Goal: Task Accomplishment & Management: Use online tool/utility

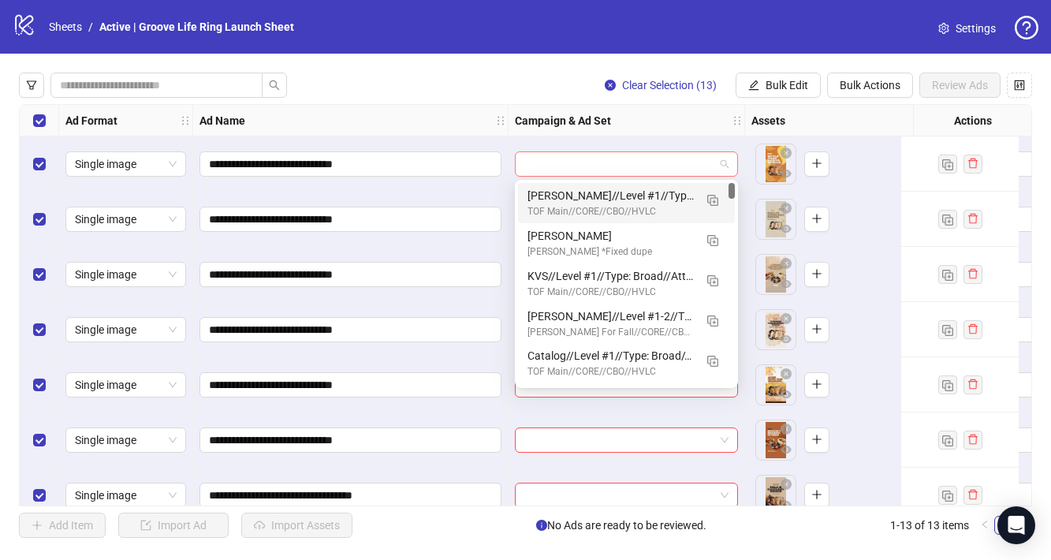
click at [701, 151] on div at bounding box center [626, 163] width 223 height 25
click at [801, 87] on span "Bulk Edit" at bounding box center [786, 85] width 43 height 13
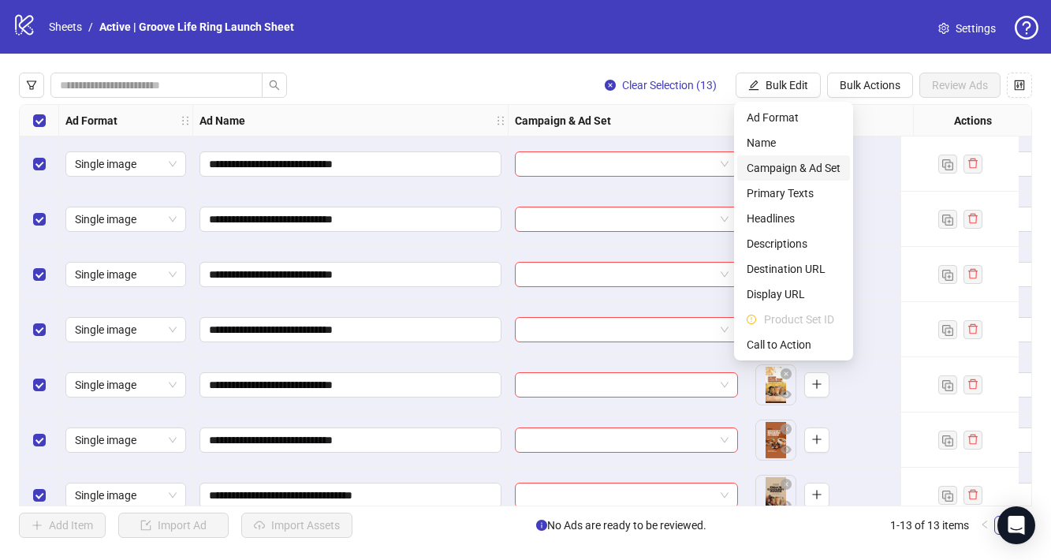
click at [807, 170] on span "Campaign & Ad Set" at bounding box center [793, 167] width 94 height 17
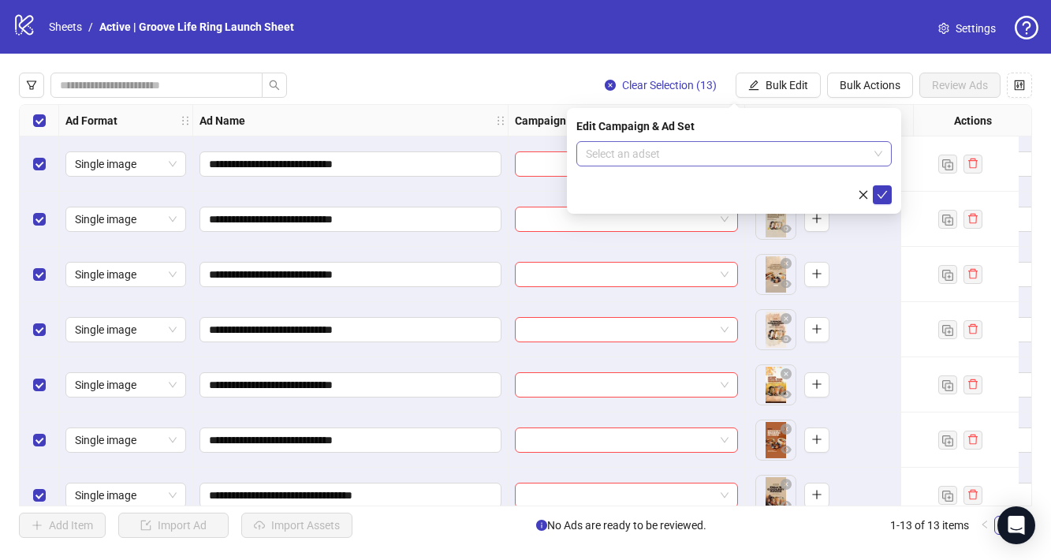
click at [731, 155] on input "search" at bounding box center [727, 154] width 282 height 24
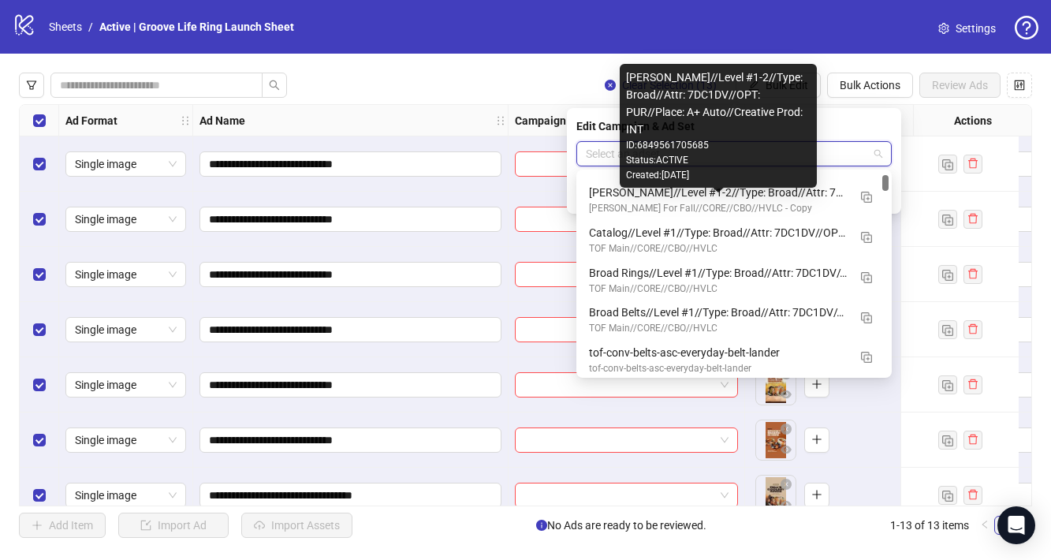
scroll to position [121, 0]
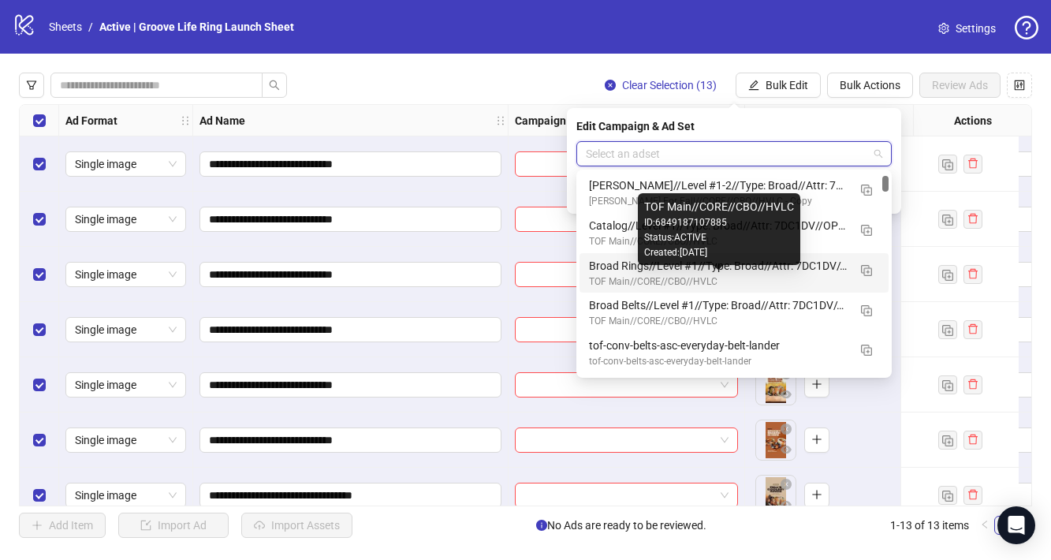
click at [716, 277] on div "TOF Main//CORE//CBO//HVLC" at bounding box center [718, 281] width 258 height 15
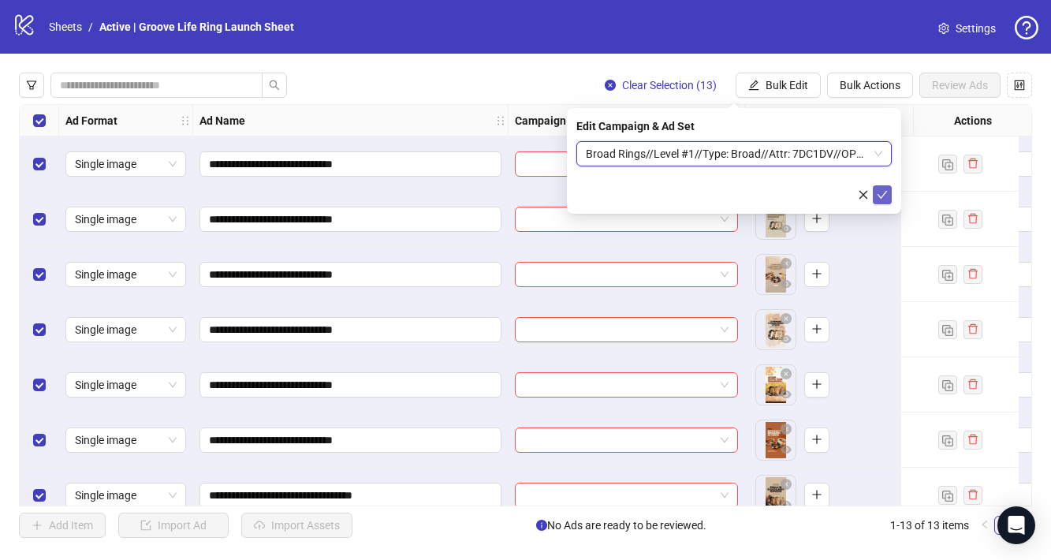
click at [881, 199] on span "submit" at bounding box center [881, 194] width 11 height 13
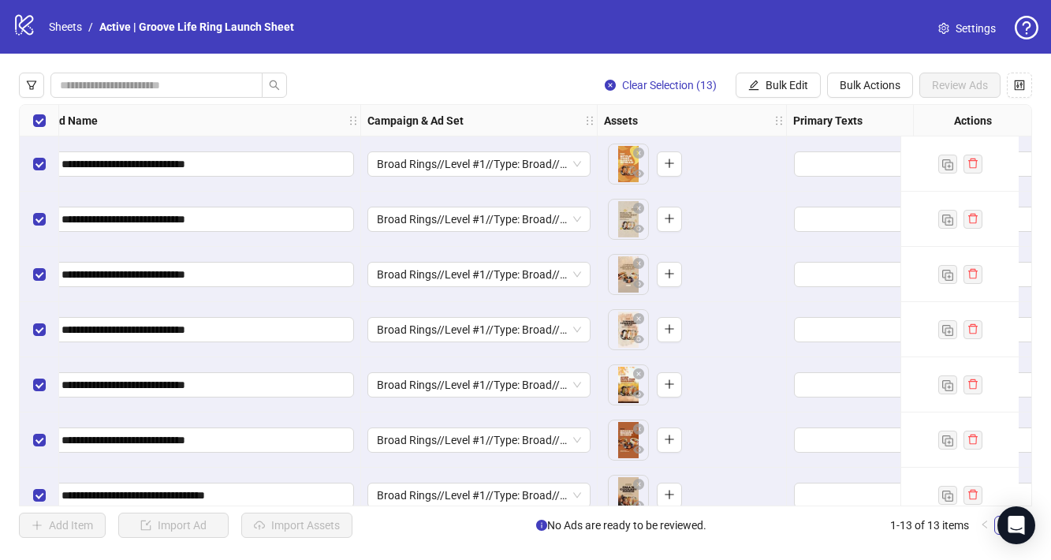
scroll to position [0, 383]
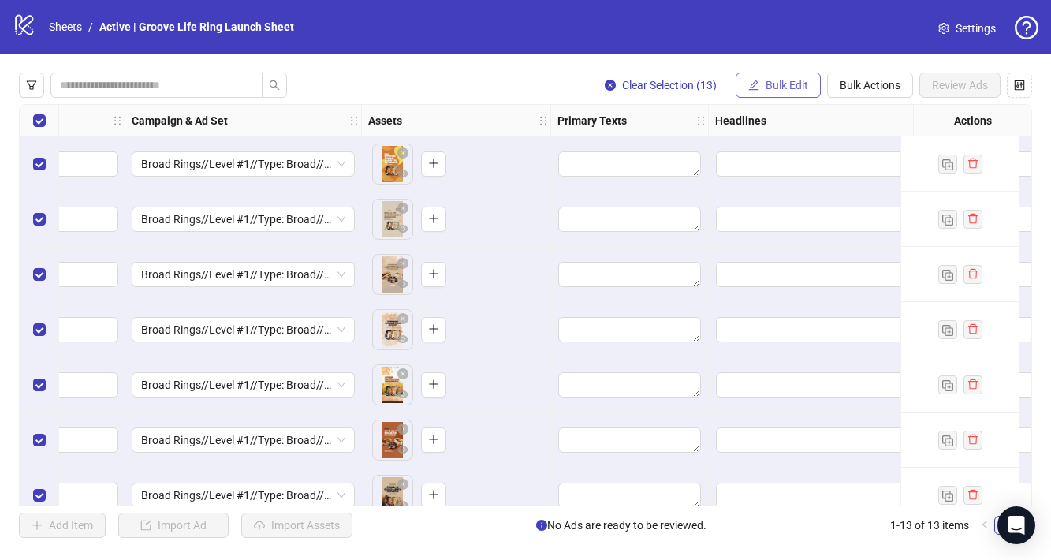
click at [794, 84] on span "Bulk Edit" at bounding box center [786, 85] width 43 height 13
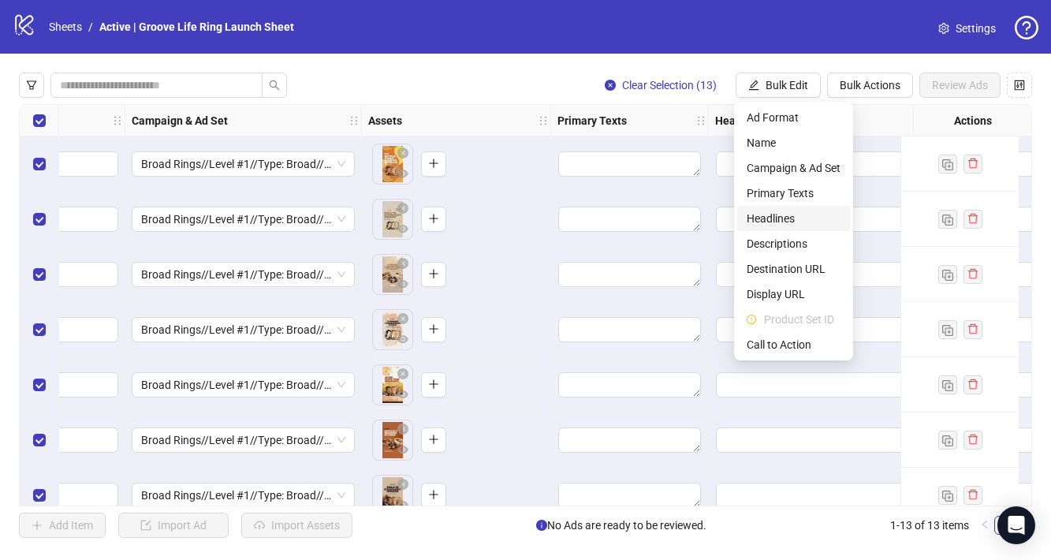
click at [786, 219] on span "Headlines" at bounding box center [793, 218] width 94 height 17
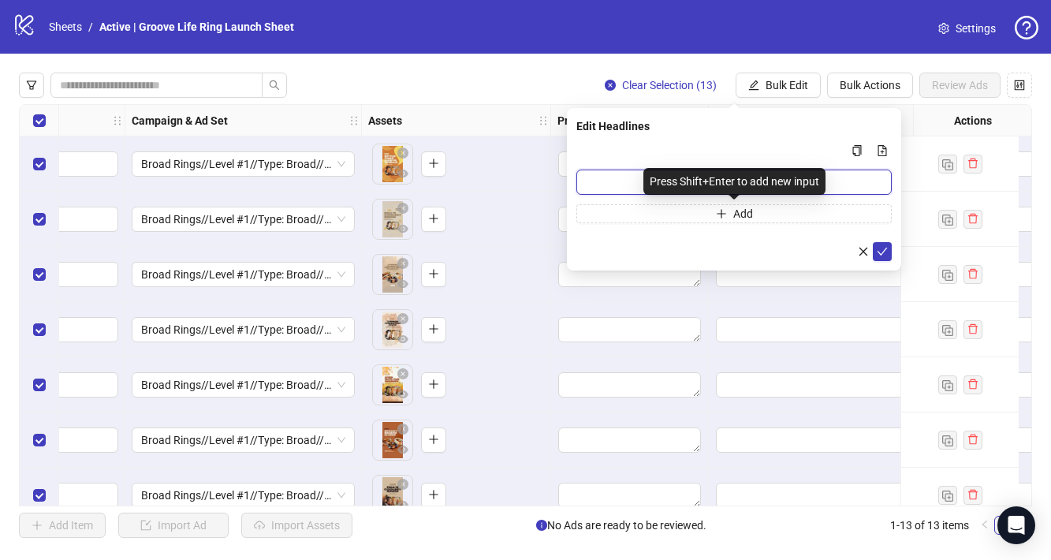
click at [623, 180] on input "Multi-input container - paste or copy values" at bounding box center [733, 181] width 315 height 25
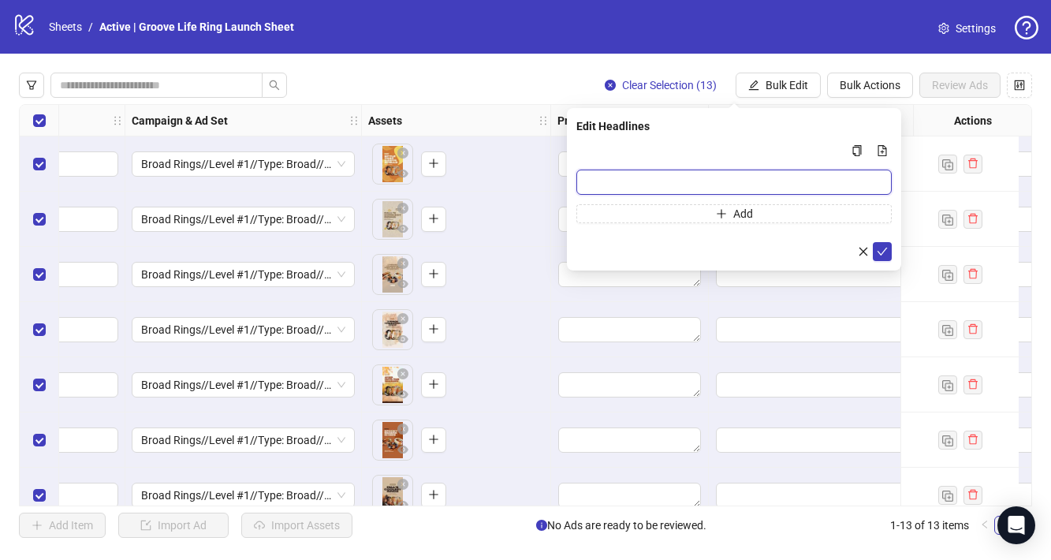
paste input "**********"
type input "**********"
click at [881, 251] on icon "check" at bounding box center [881, 251] width 11 height 11
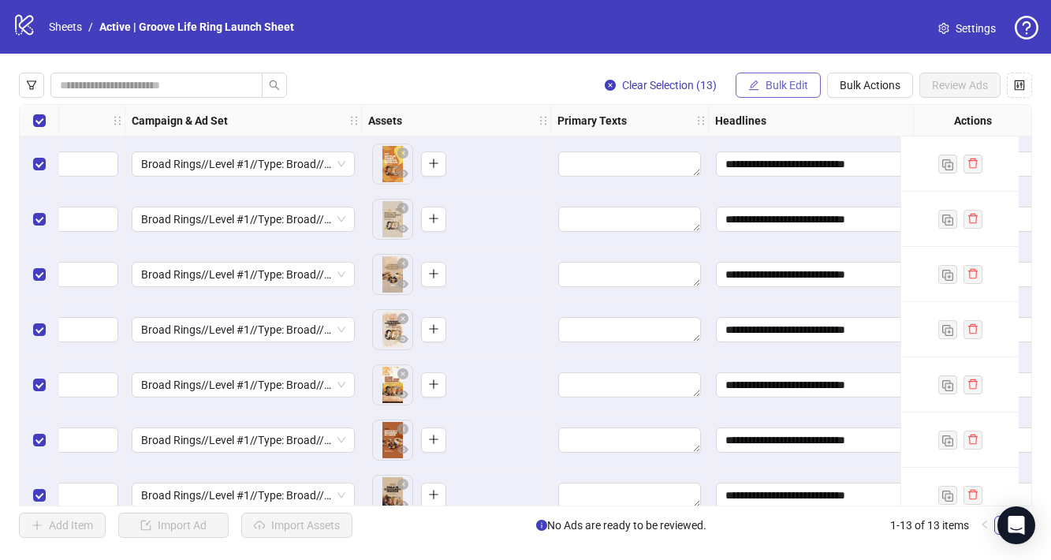
click at [783, 87] on span "Bulk Edit" at bounding box center [786, 85] width 43 height 13
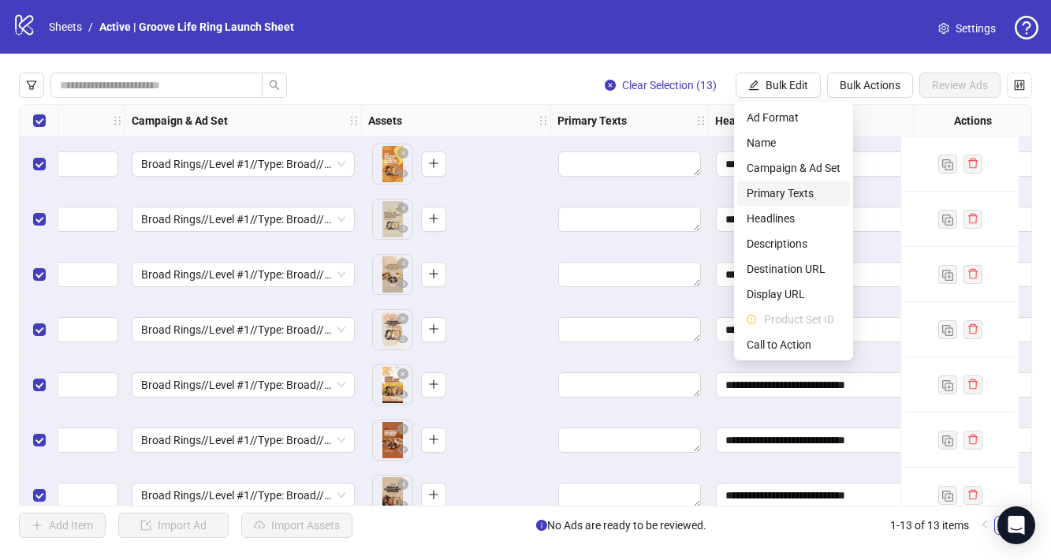
click at [806, 198] on span "Primary Texts" at bounding box center [793, 192] width 94 height 17
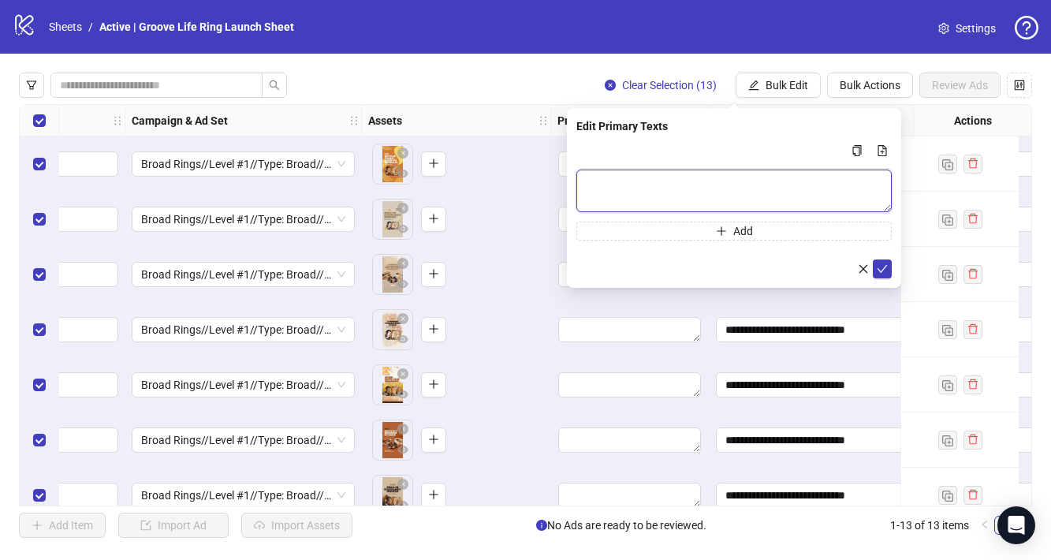
click at [755, 177] on textarea "Multi-text input container - paste or copy values" at bounding box center [733, 190] width 315 height 43
paste textarea "**********"
click at [586, 197] on textarea "**********" at bounding box center [733, 190] width 315 height 43
click at [780, 183] on textarea "**********" at bounding box center [733, 190] width 315 height 43
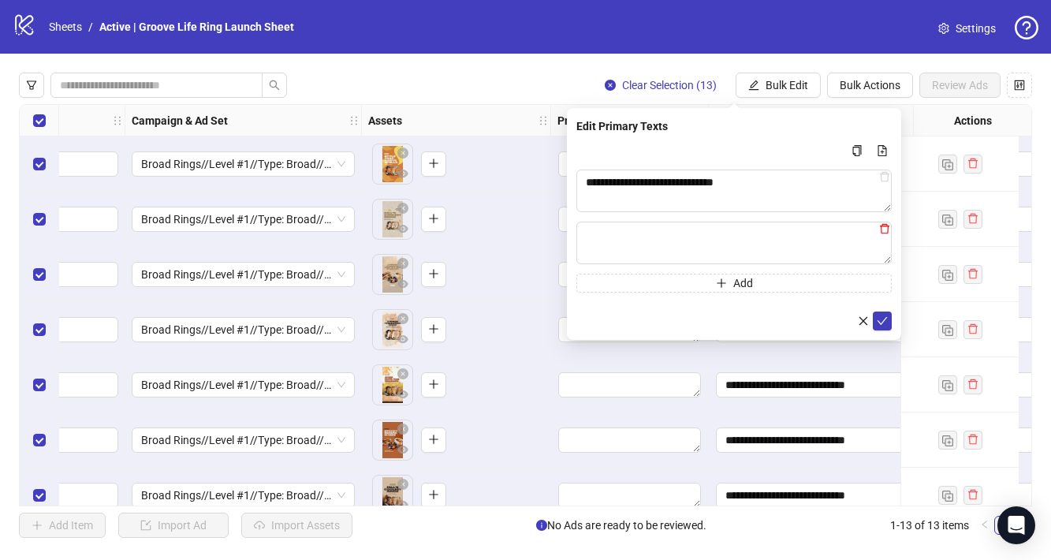
click at [887, 232] on icon "delete" at bounding box center [884, 228] width 11 height 11
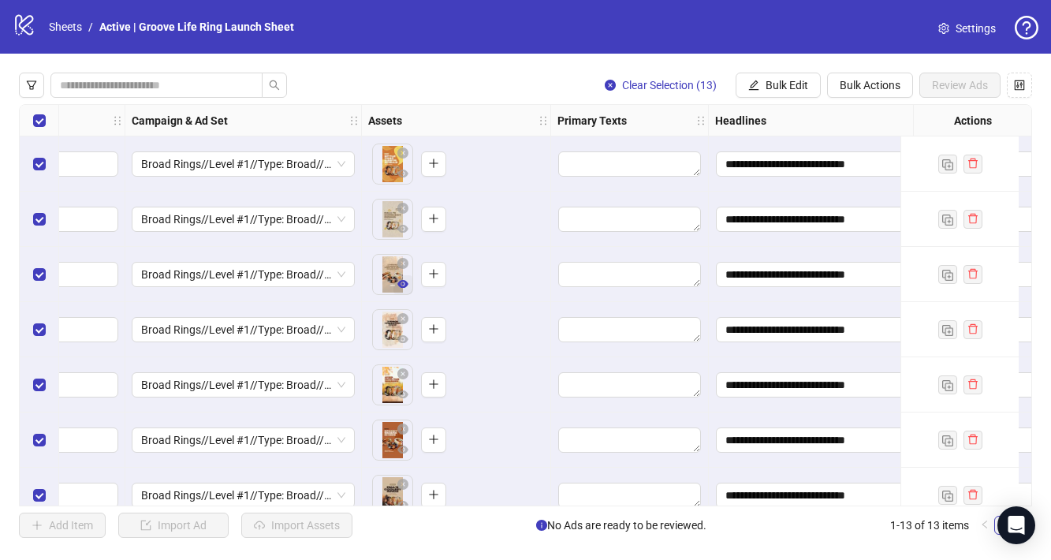
click at [402, 282] on icon "eye" at bounding box center [402, 283] width 11 height 11
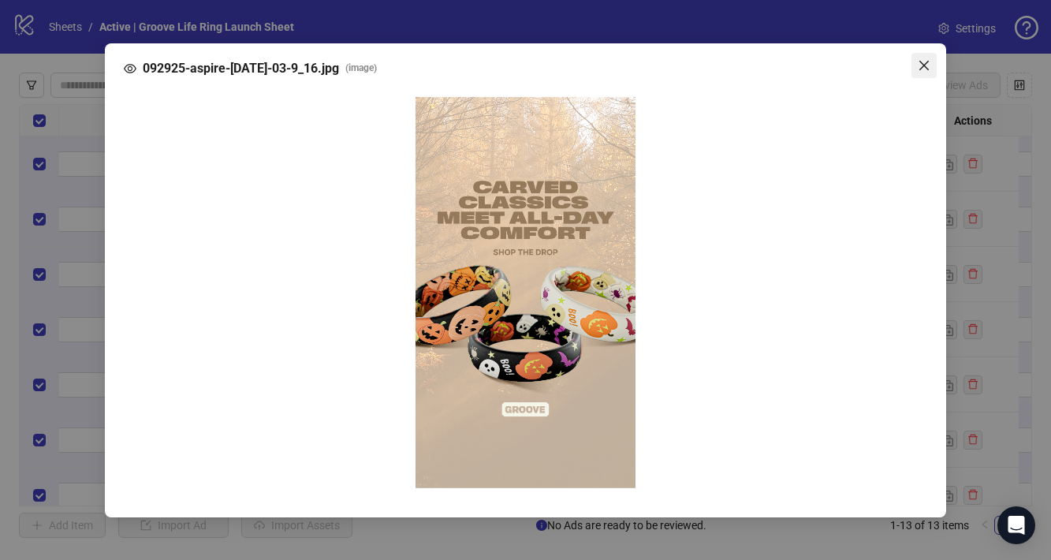
click at [928, 64] on icon "close" at bounding box center [923, 65] width 13 height 13
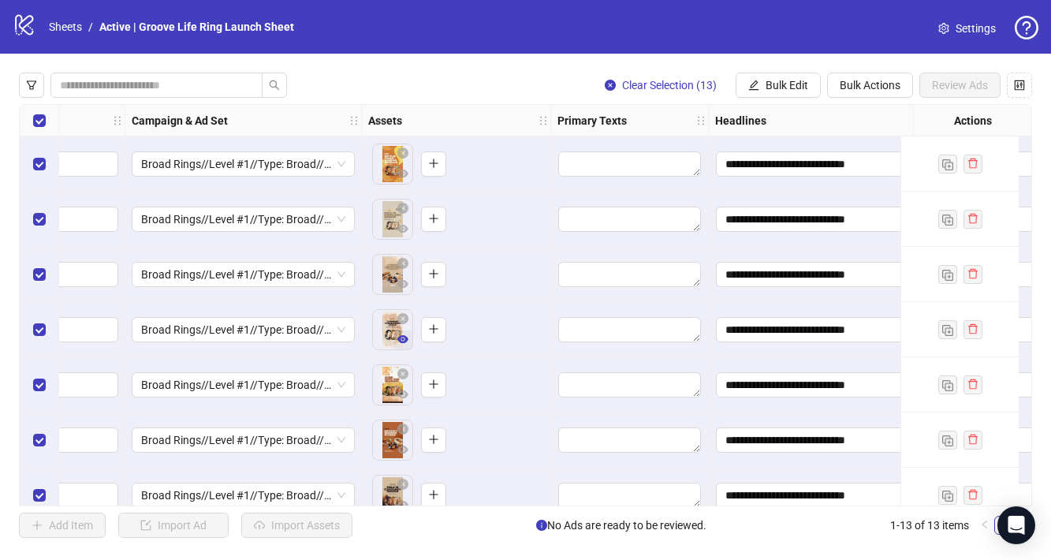
click at [401, 344] on icon "eye" at bounding box center [402, 338] width 11 height 11
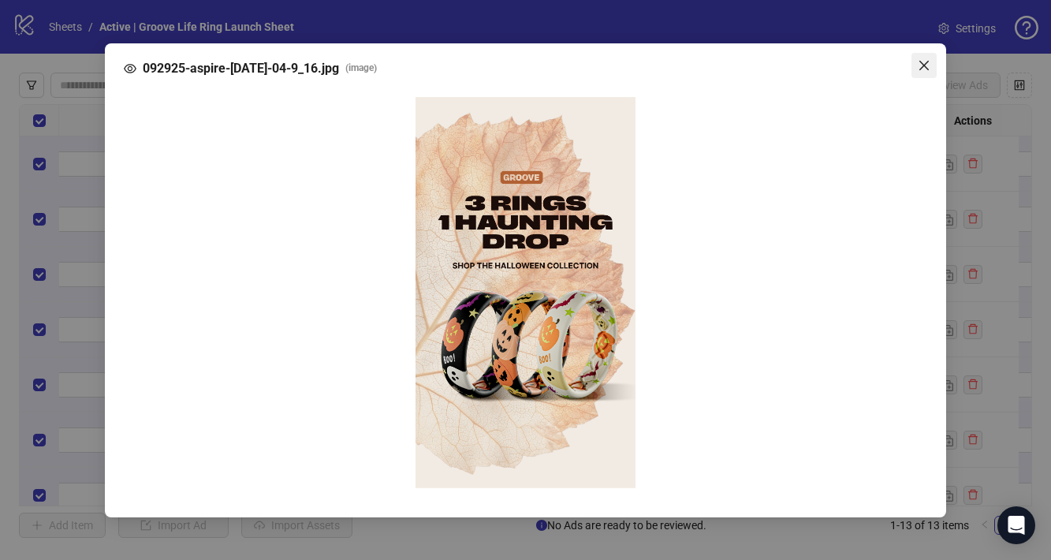
click at [924, 63] on icon "close" at bounding box center [923, 64] width 9 height 9
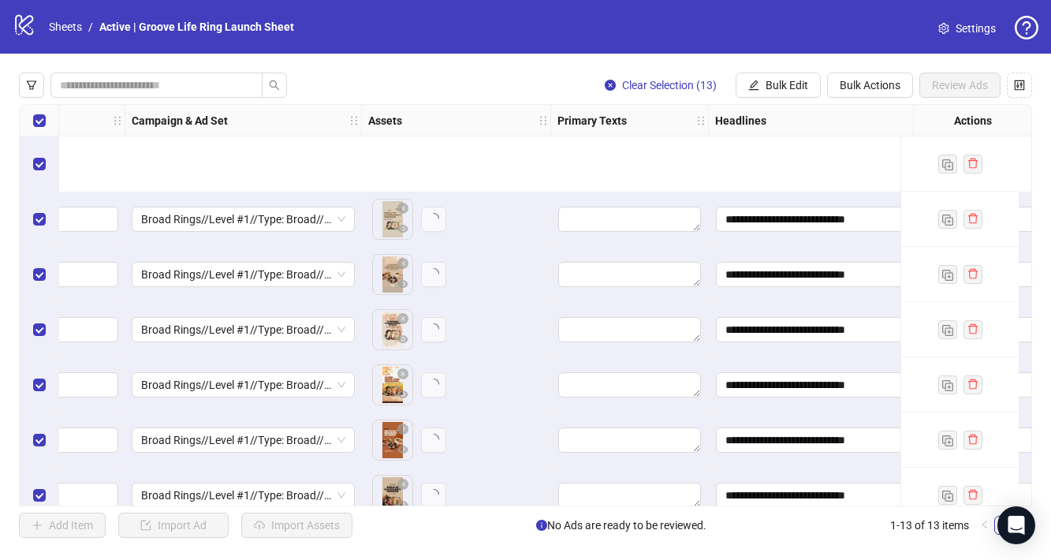
scroll to position [177, 383]
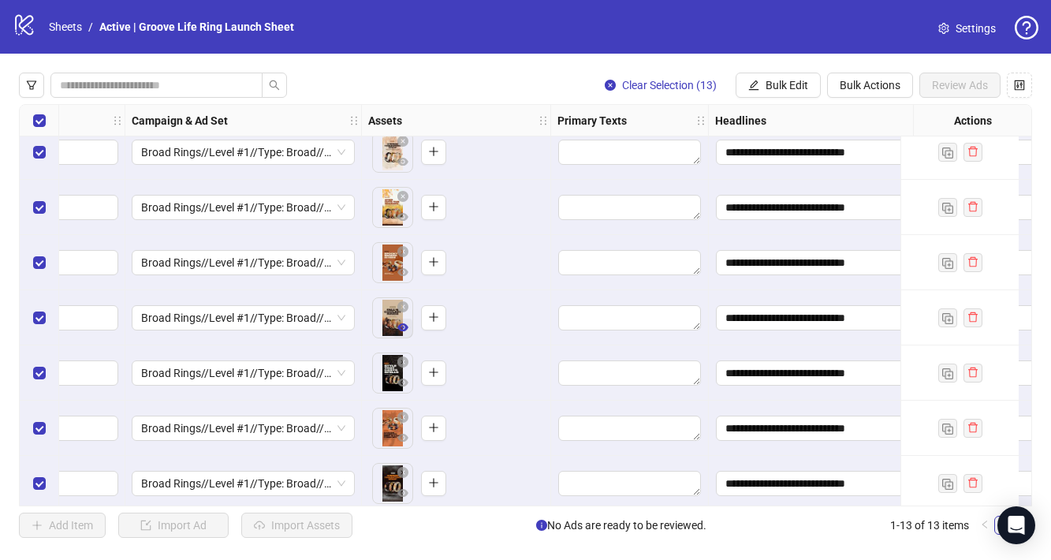
click at [397, 329] on icon "eye" at bounding box center [402, 327] width 11 height 11
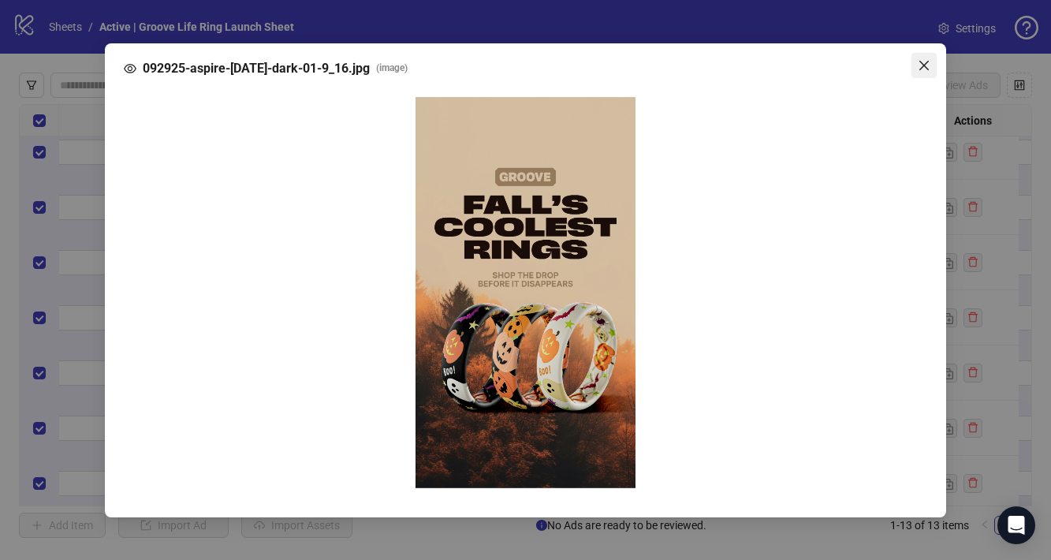
click at [924, 67] on icon "close" at bounding box center [923, 65] width 13 height 13
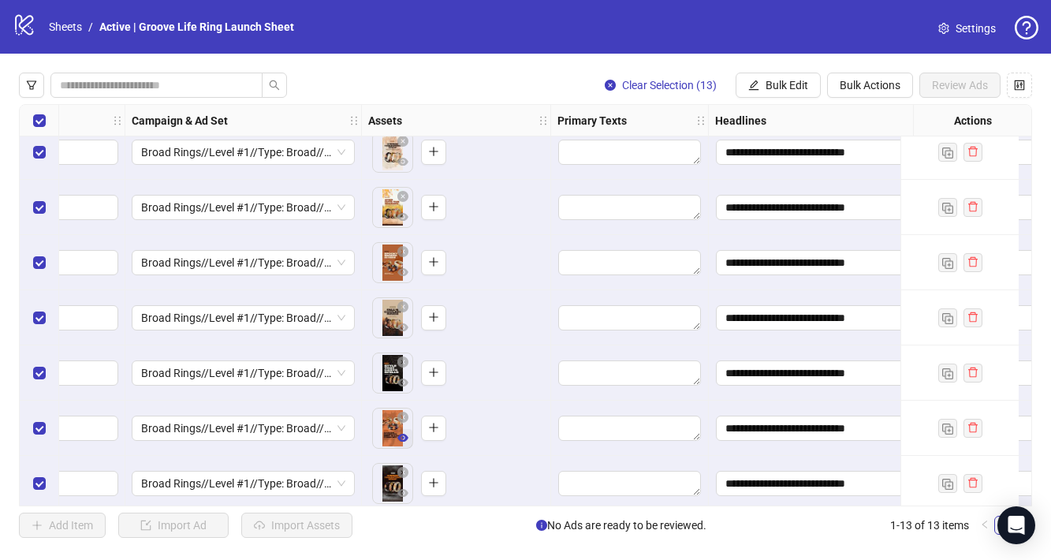
click at [403, 442] on icon "eye" at bounding box center [402, 437] width 11 height 11
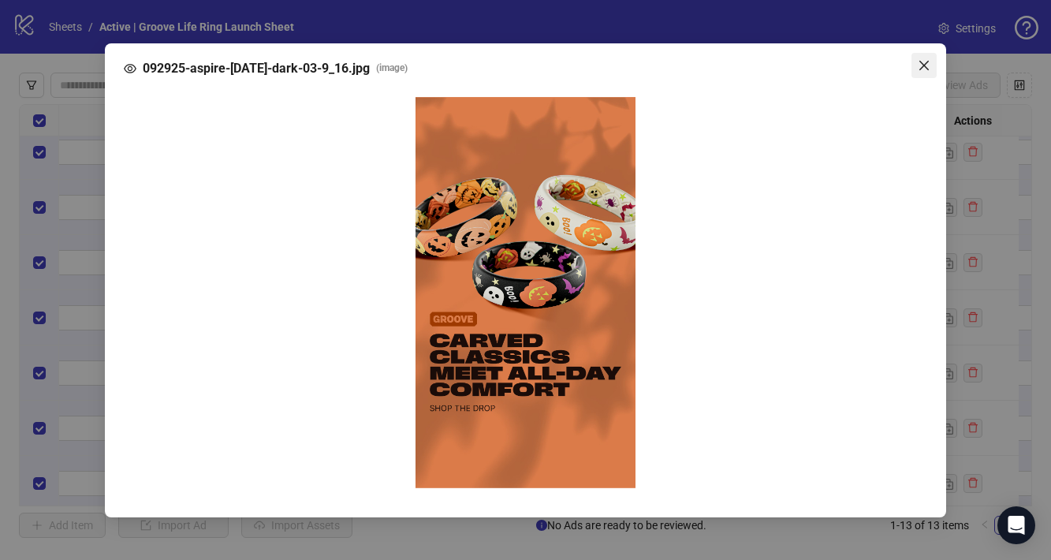
click at [926, 64] on icon "close" at bounding box center [923, 65] width 13 height 13
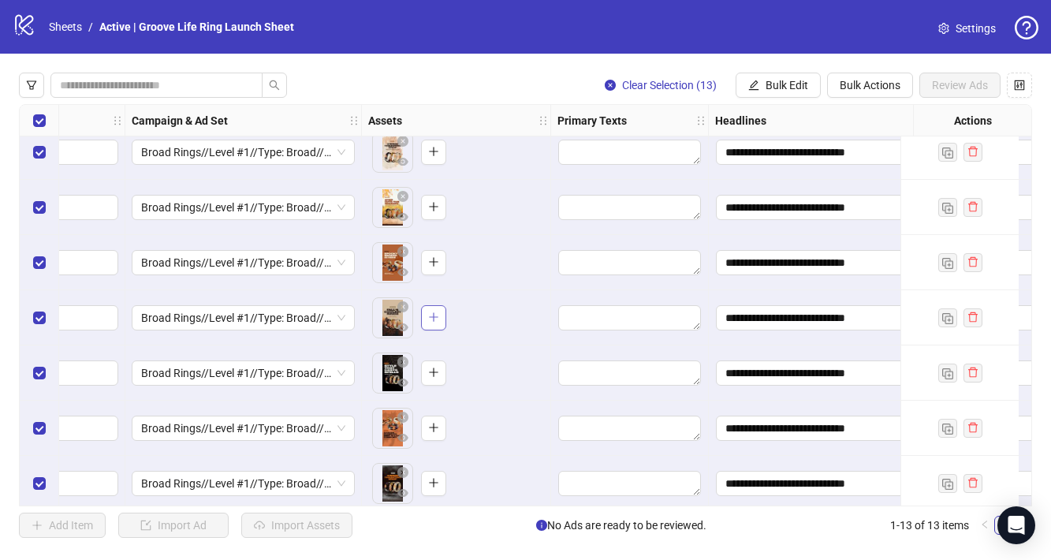
scroll to position [355, 383]
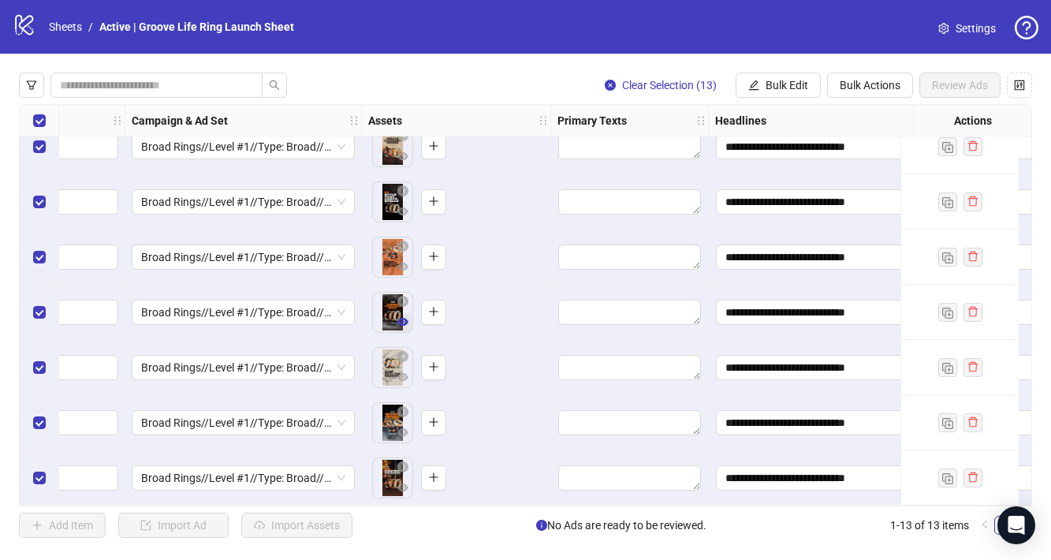
click at [400, 316] on icon "eye" at bounding box center [402, 321] width 11 height 11
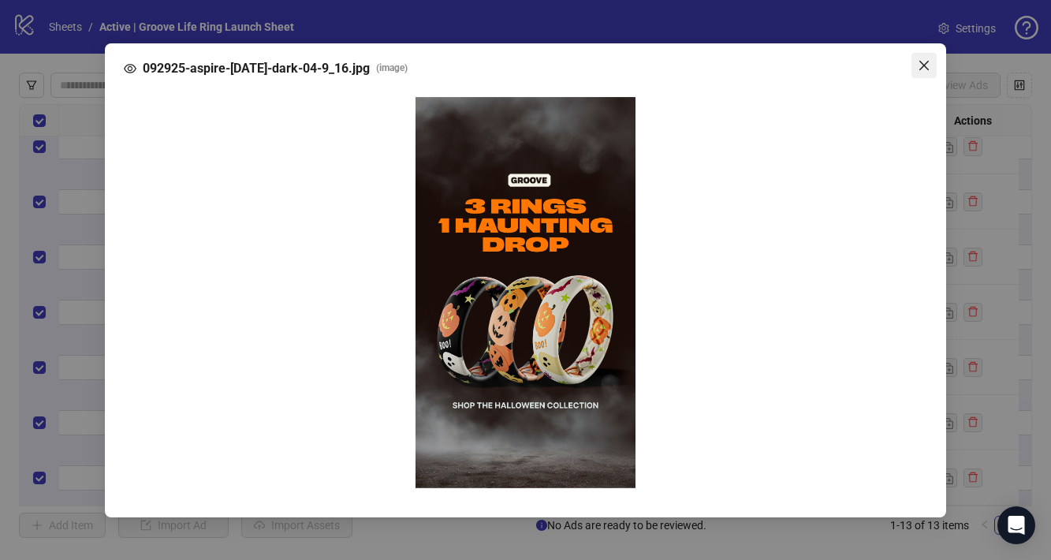
click at [922, 71] on icon "close" at bounding box center [923, 65] width 13 height 13
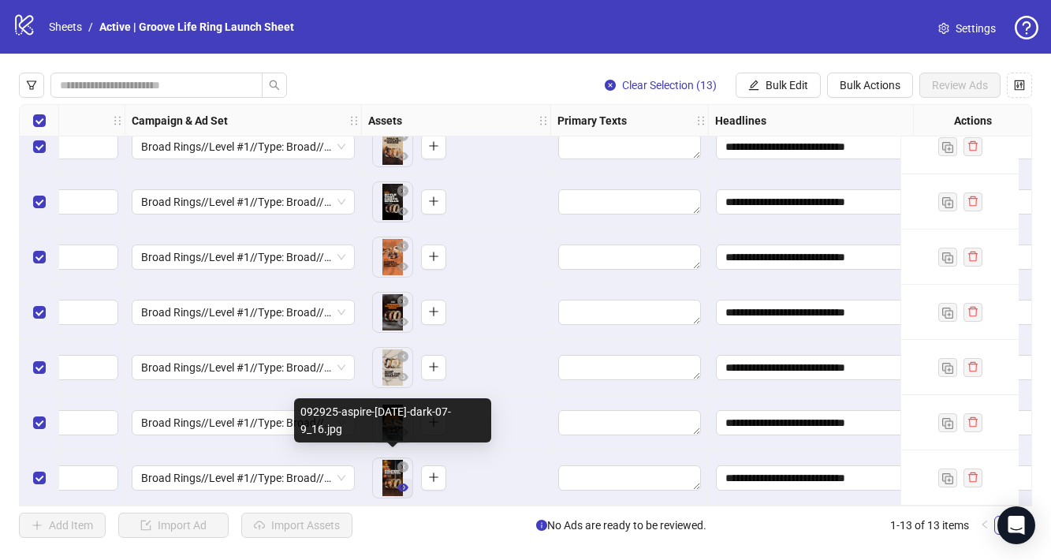
click at [400, 483] on icon "eye" at bounding box center [402, 487] width 11 height 8
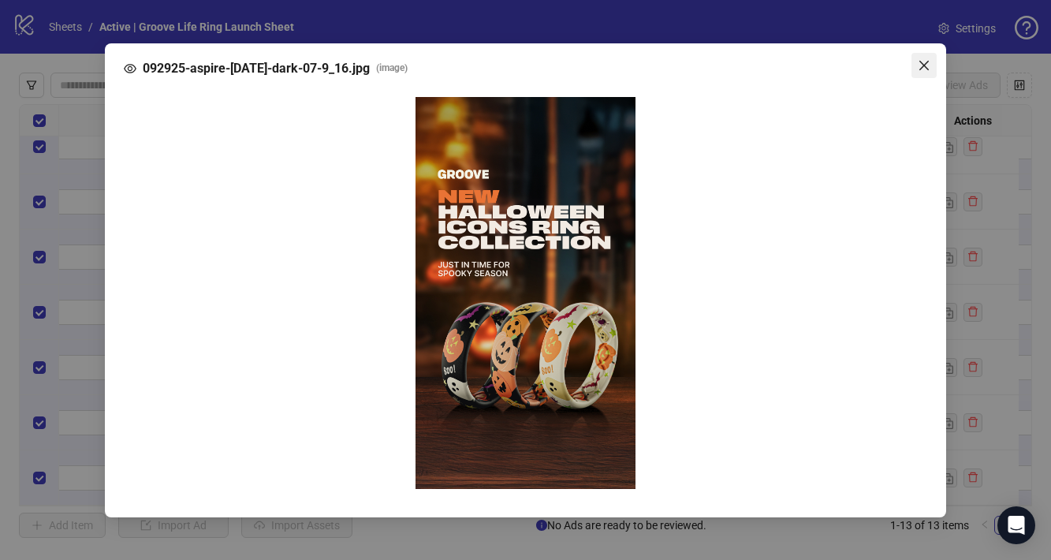
click at [921, 54] on button "Close" at bounding box center [923, 65] width 25 height 25
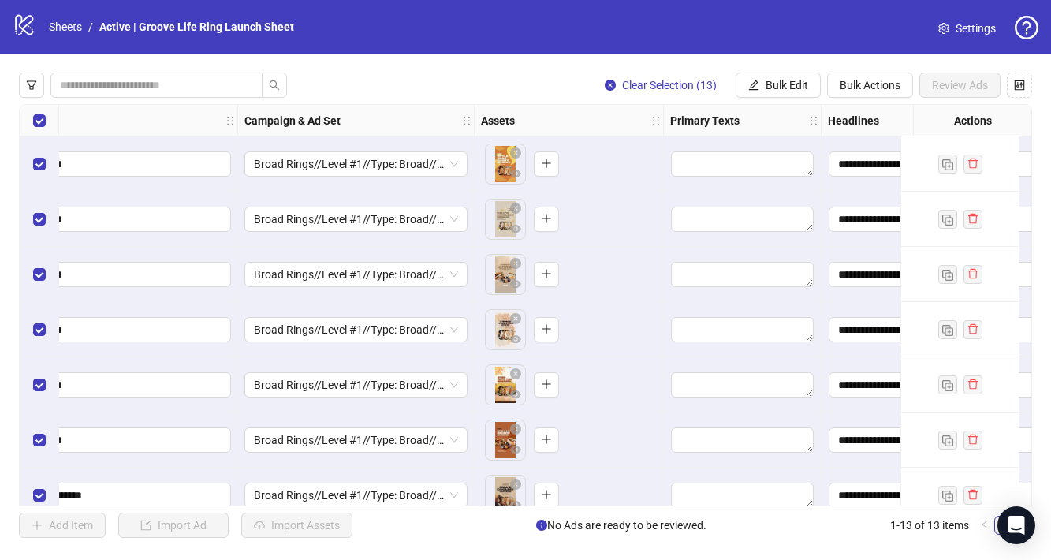
scroll to position [0, 166]
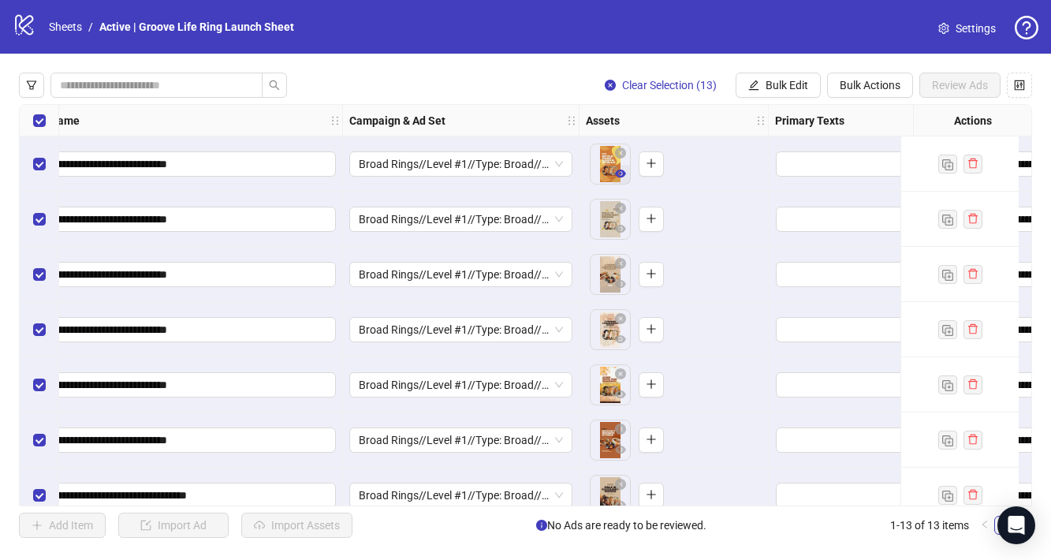
click at [615, 177] on icon "eye" at bounding box center [620, 173] width 11 height 11
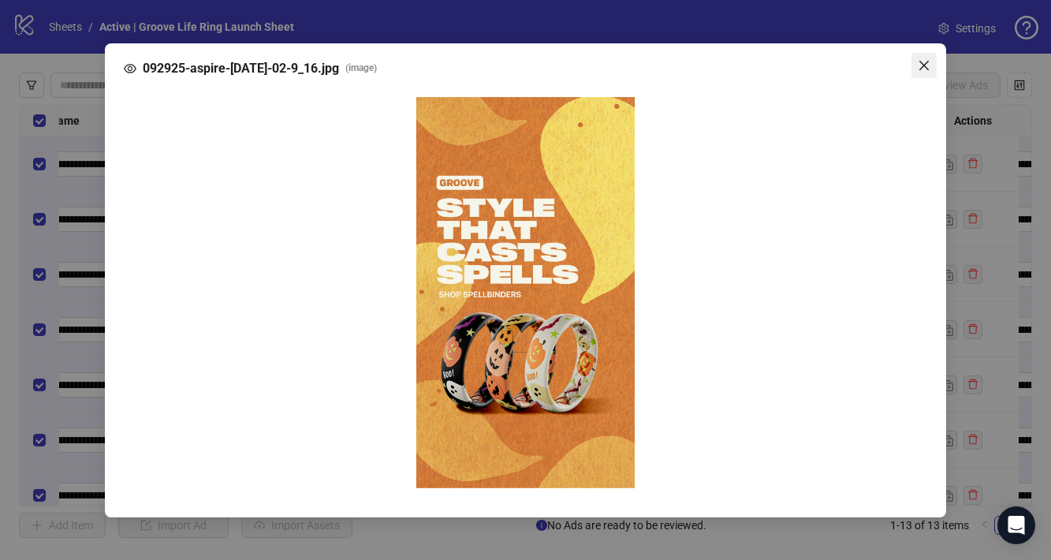
click at [921, 67] on icon "close" at bounding box center [923, 64] width 9 height 9
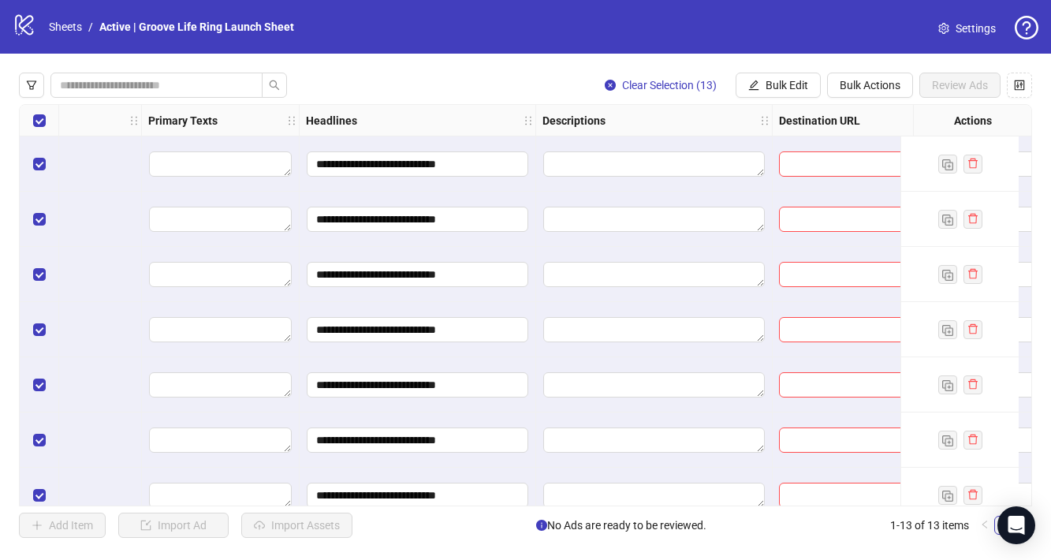
scroll to position [0, 984]
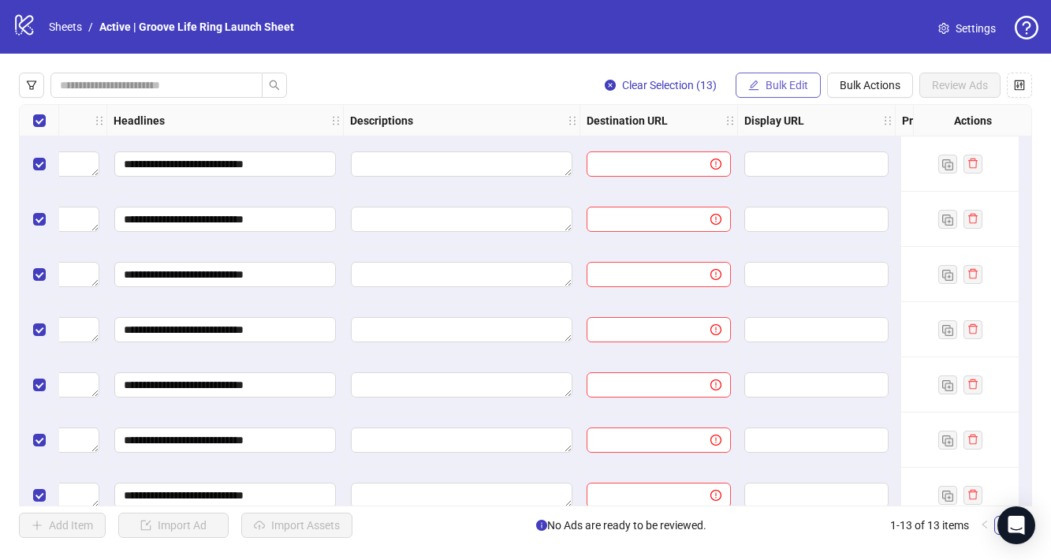
click at [787, 89] on span "Bulk Edit" at bounding box center [786, 85] width 43 height 13
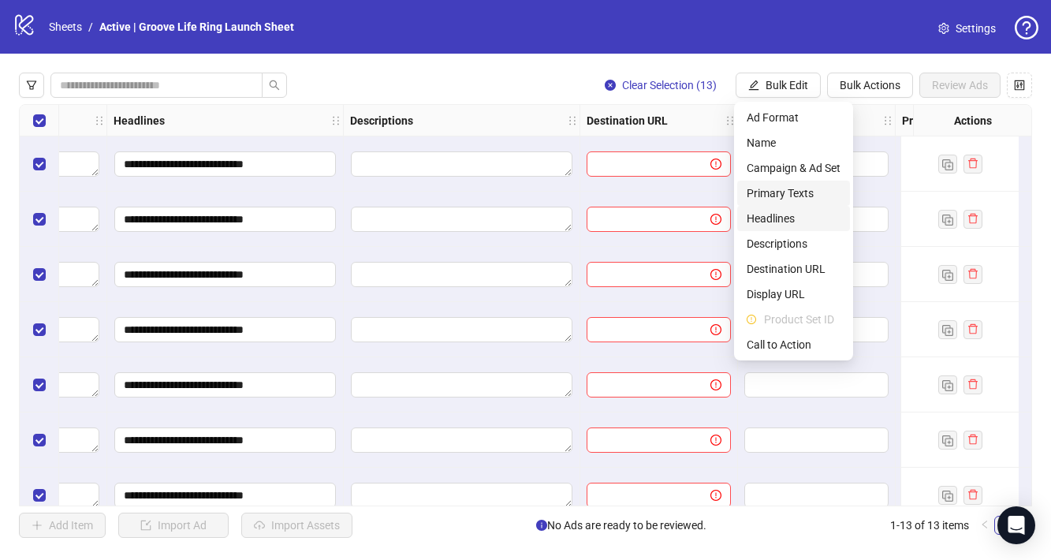
click at [786, 203] on li "Primary Texts" at bounding box center [793, 192] width 113 height 25
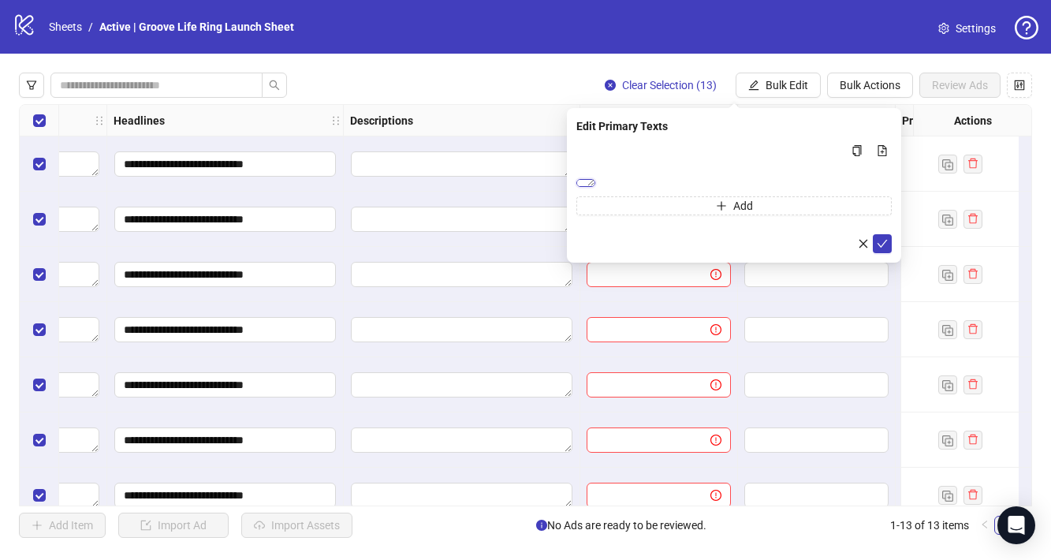
click at [595, 187] on textarea "**********" at bounding box center [585, 183] width 19 height 8
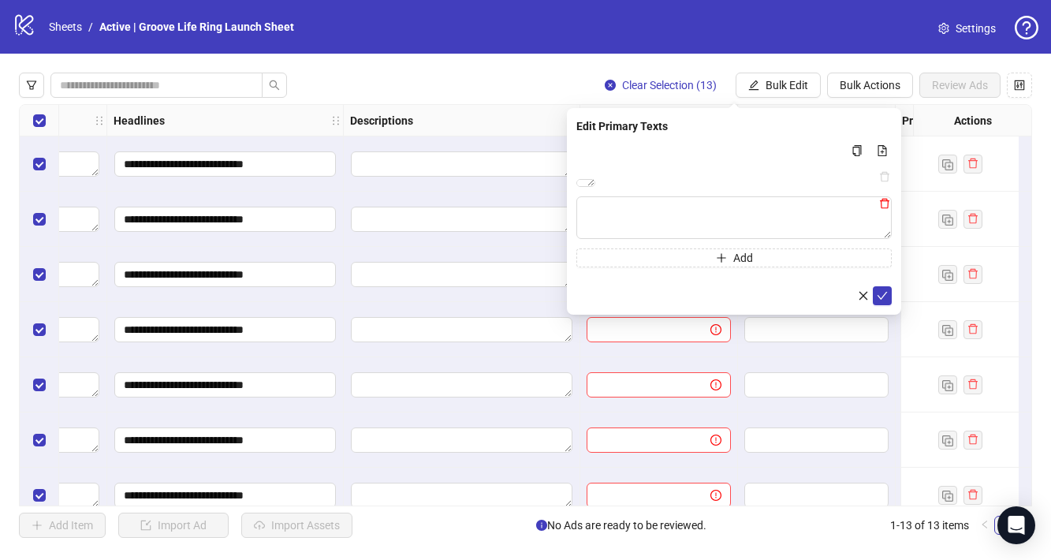
click at [887, 209] on icon "delete" at bounding box center [884, 203] width 11 height 11
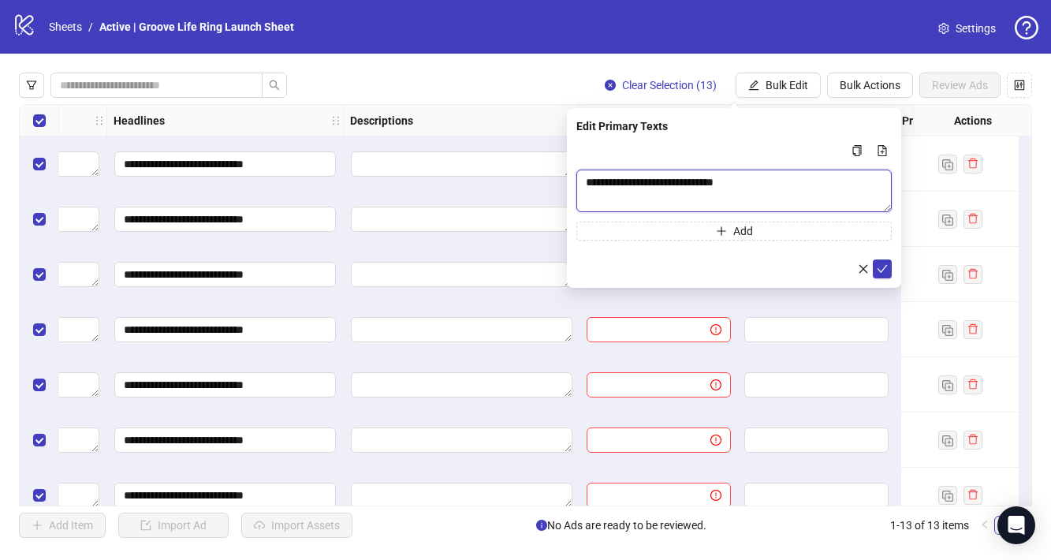
click at [616, 195] on textarea "**********" at bounding box center [733, 190] width 315 height 43
type textarea "**********"
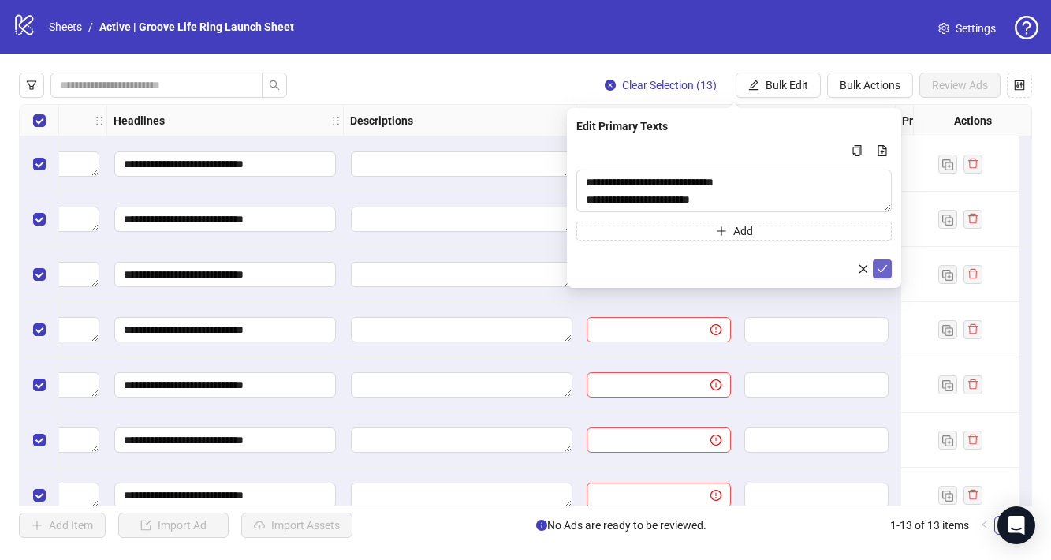
click at [883, 264] on icon "check" at bounding box center [881, 268] width 11 height 11
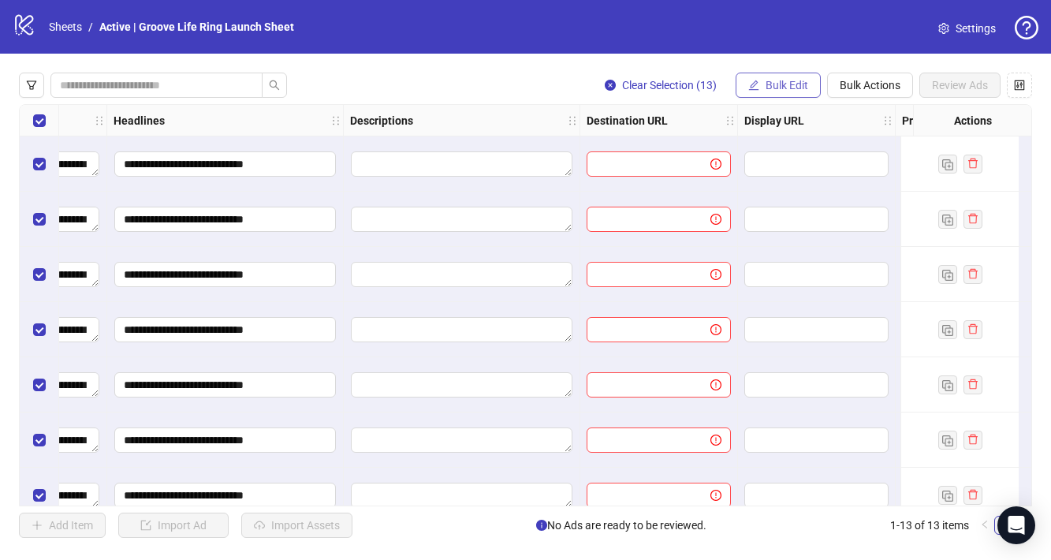
click at [801, 76] on button "Bulk Edit" at bounding box center [777, 85] width 85 height 25
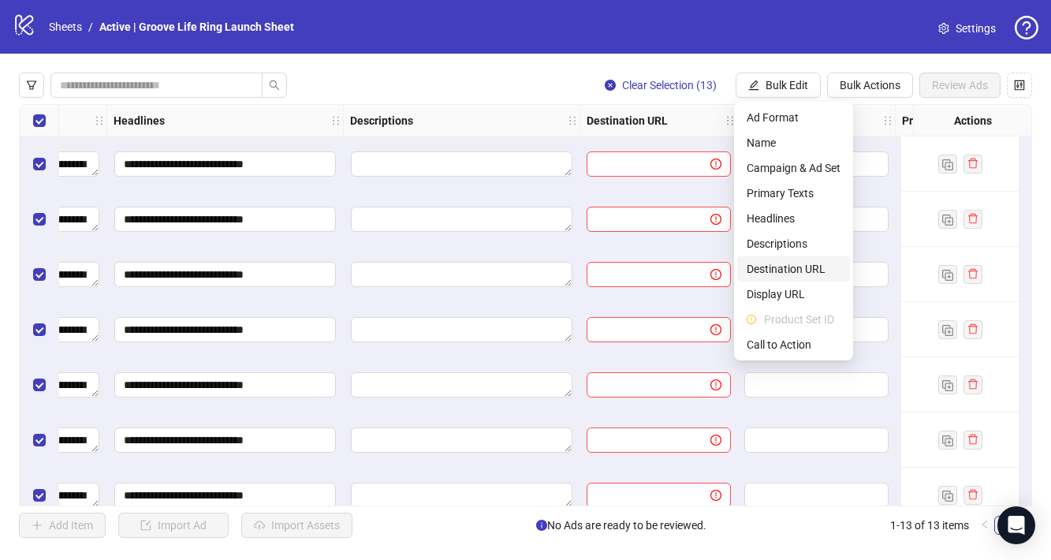
click at [799, 271] on span "Destination URL" at bounding box center [793, 268] width 94 height 17
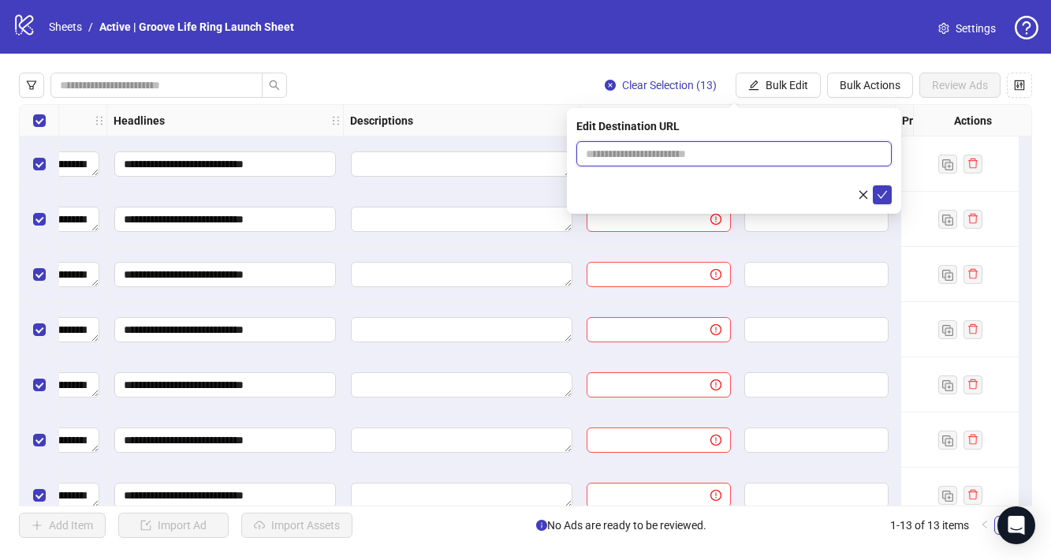
click at [751, 149] on input "text" at bounding box center [728, 153] width 284 height 17
paste input "**********"
type input "**********"
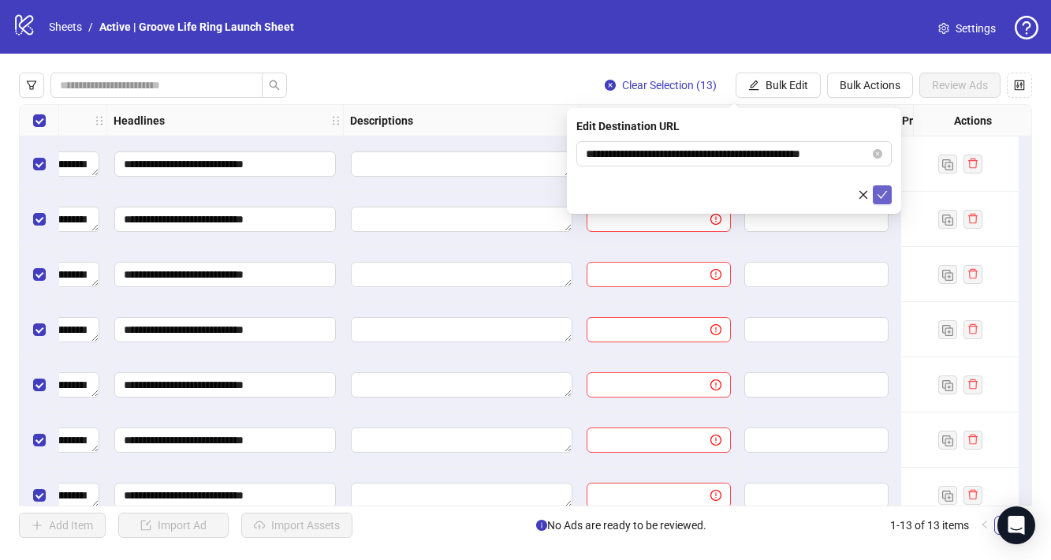
click at [885, 192] on icon "check" at bounding box center [881, 194] width 11 height 11
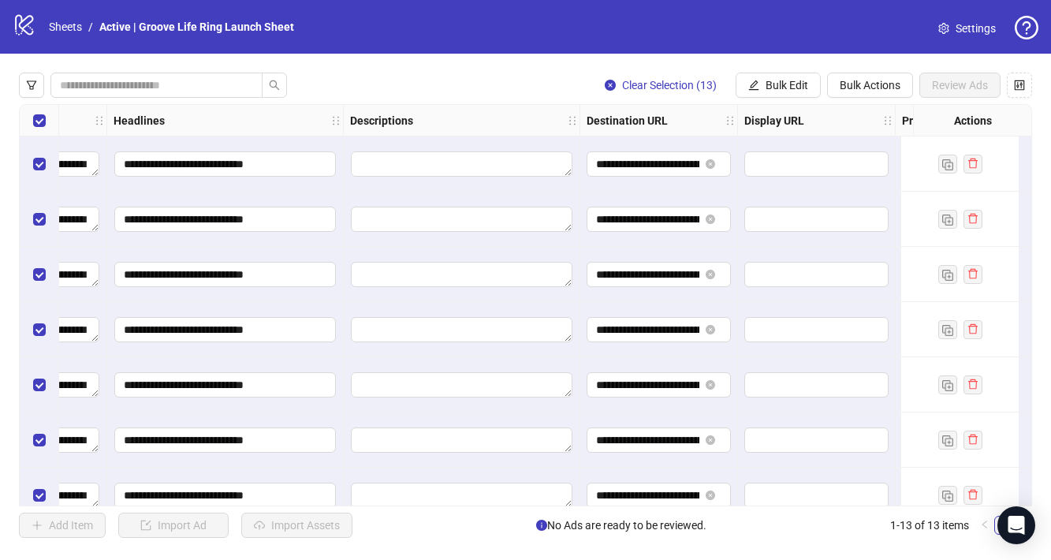
click at [489, 79] on div "Clear Selection (13) Bulk Edit Bulk Actions Review Ads" at bounding box center [525, 85] width 1013 height 25
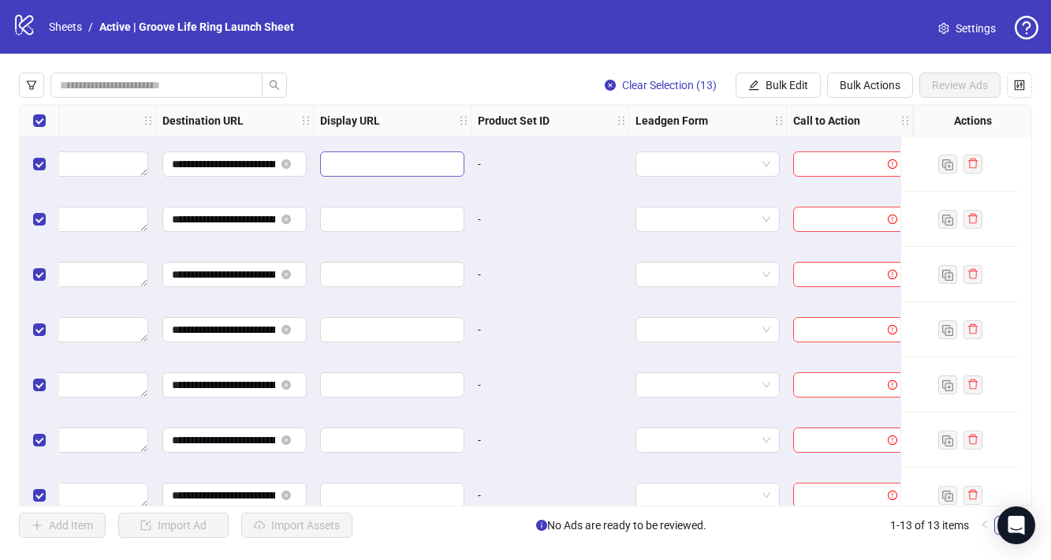
scroll to position [0, 1421]
click at [785, 84] on span "Bulk Edit" at bounding box center [786, 85] width 43 height 13
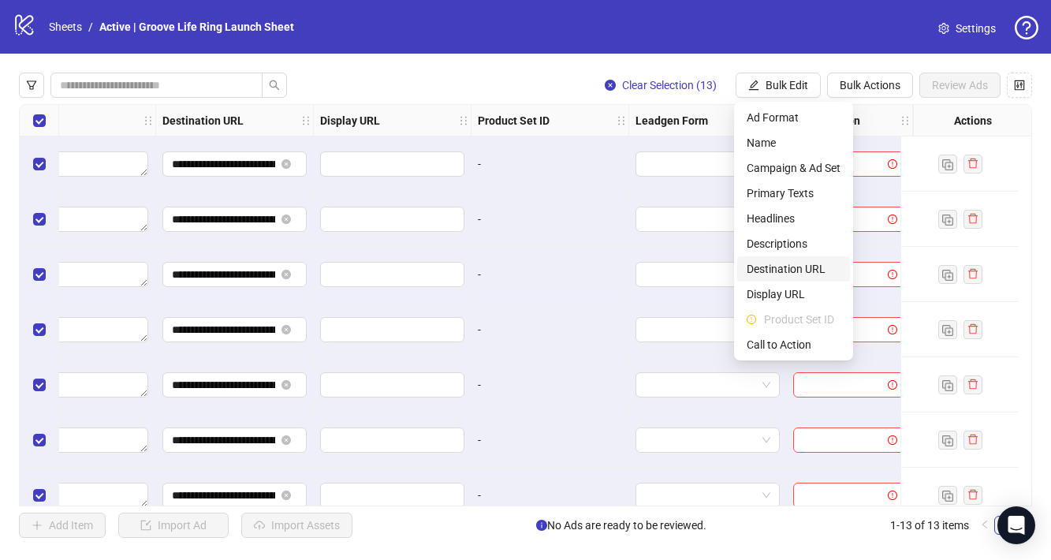
click at [806, 275] on span "Destination URL" at bounding box center [793, 268] width 94 height 17
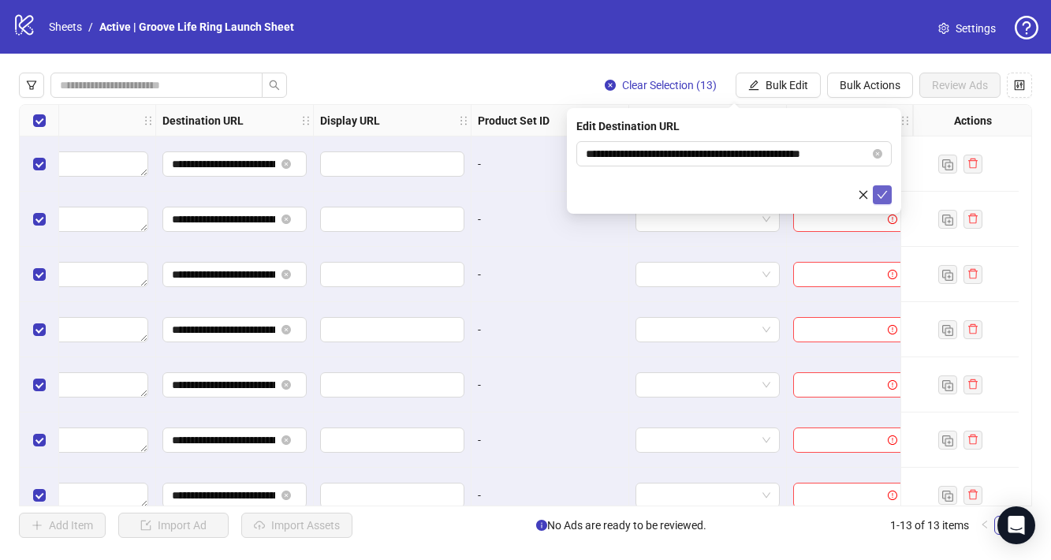
click at [880, 199] on span "submit" at bounding box center [881, 194] width 11 height 13
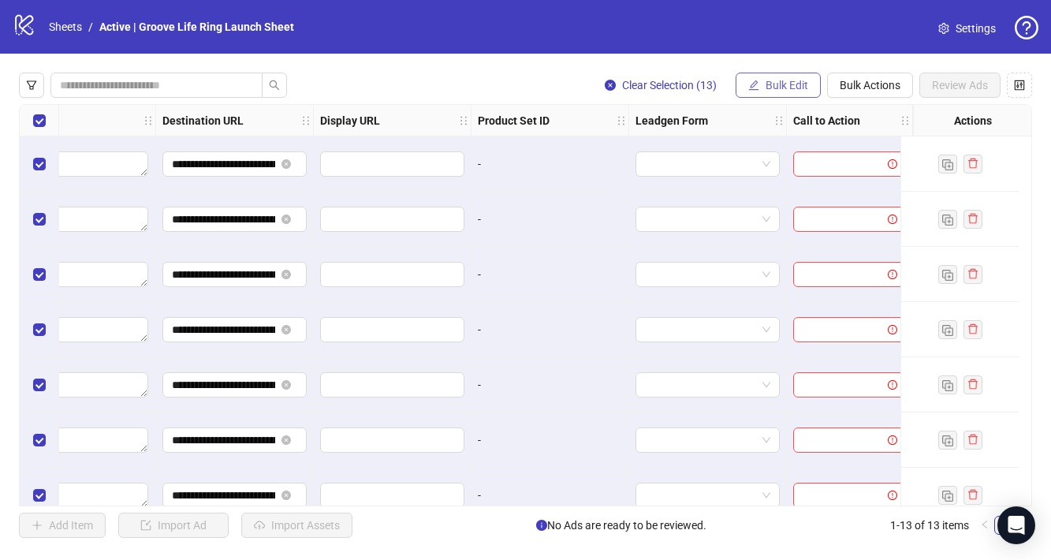
click at [775, 91] on span "Bulk Edit" at bounding box center [786, 85] width 43 height 13
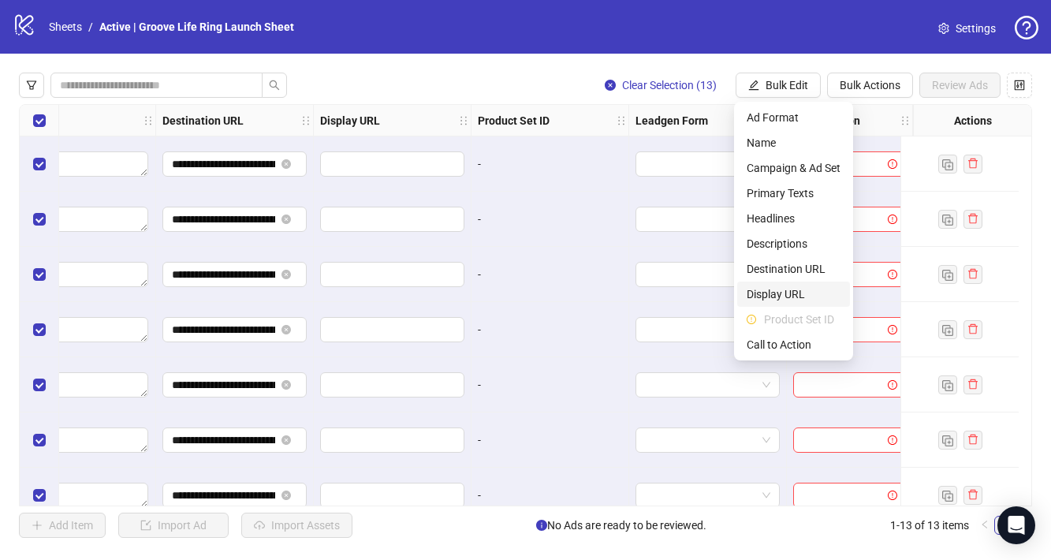
click at [805, 292] on span "Display URL" at bounding box center [793, 293] width 94 height 17
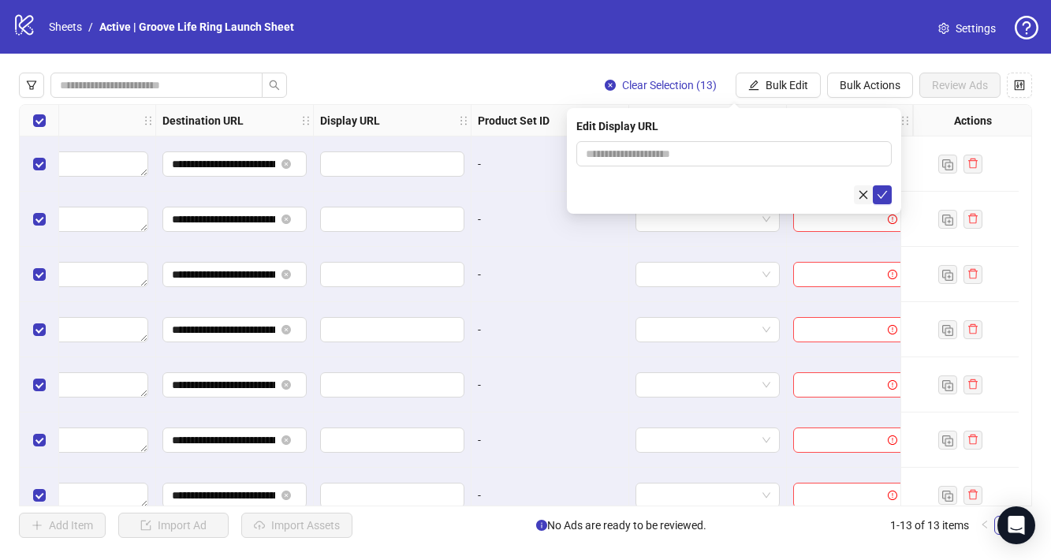
click at [865, 191] on icon "close" at bounding box center [863, 194] width 9 height 9
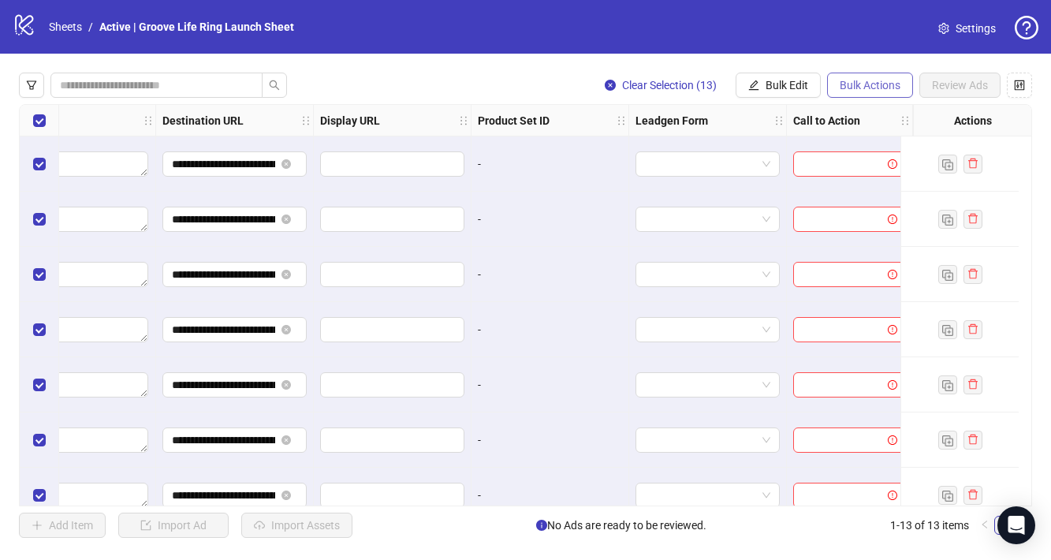
click at [854, 84] on span "Bulk Actions" at bounding box center [869, 85] width 61 height 13
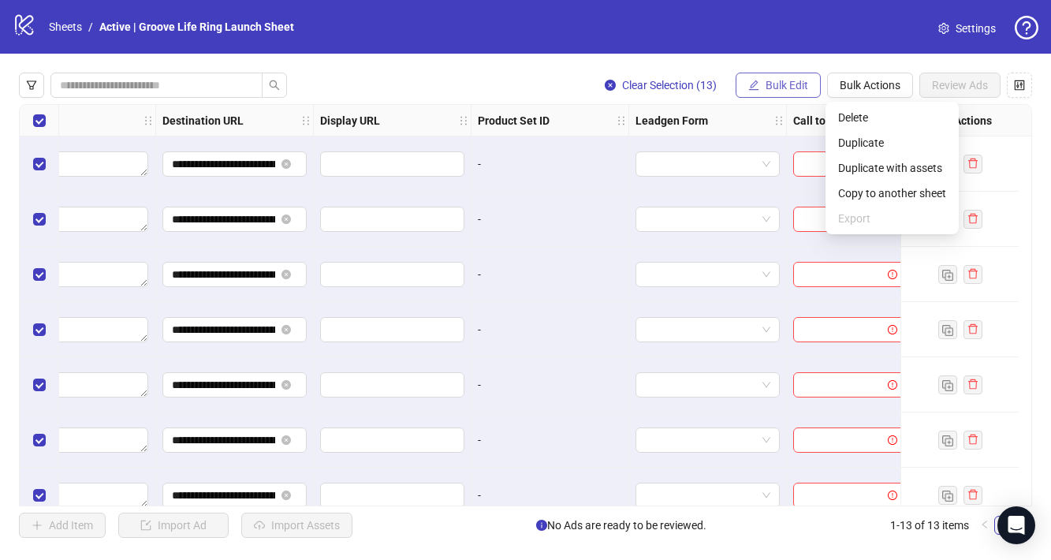
click at [792, 84] on span "Bulk Edit" at bounding box center [786, 85] width 43 height 13
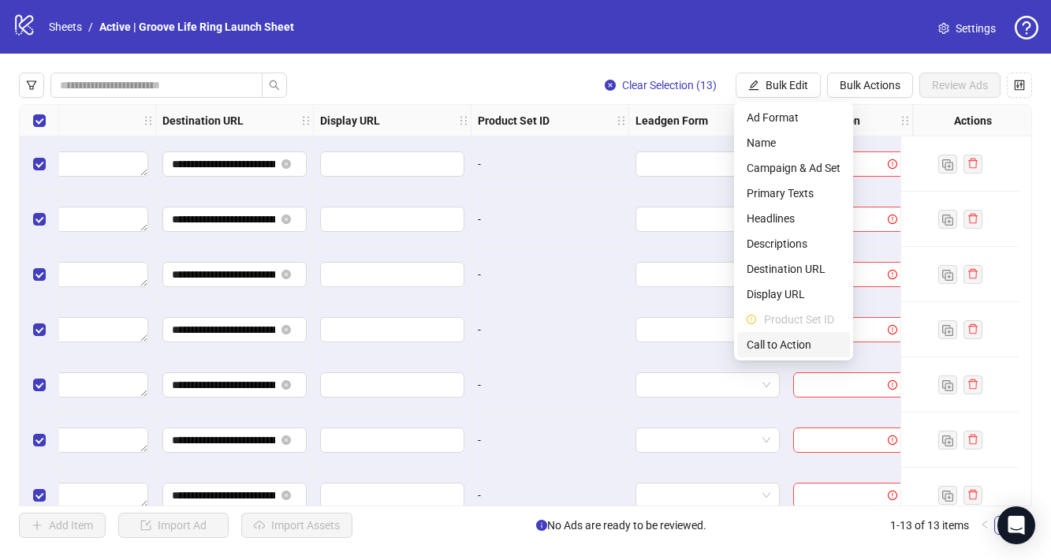
click at [799, 345] on span "Call to Action" at bounding box center [793, 344] width 94 height 17
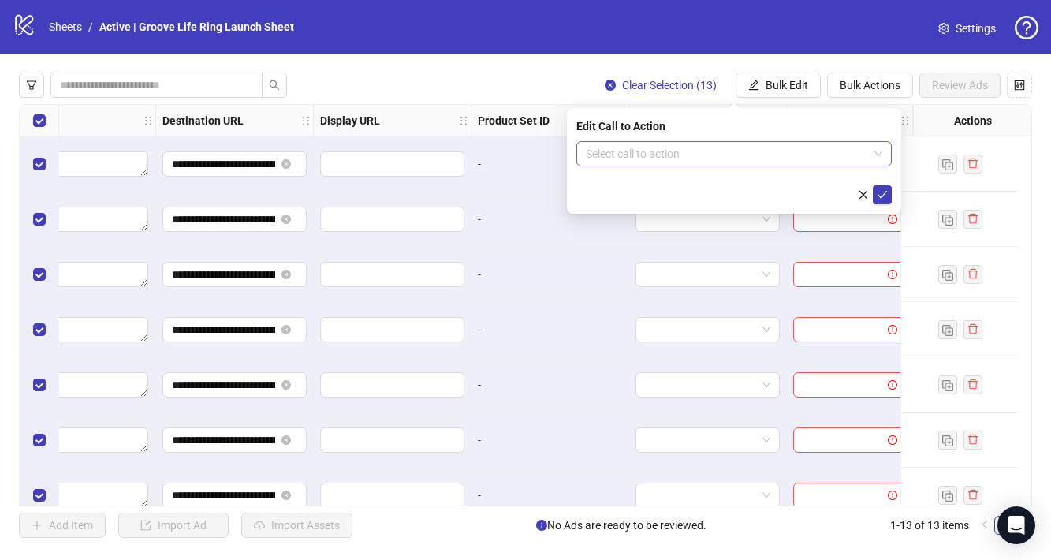
click at [769, 150] on input "search" at bounding box center [727, 154] width 282 height 24
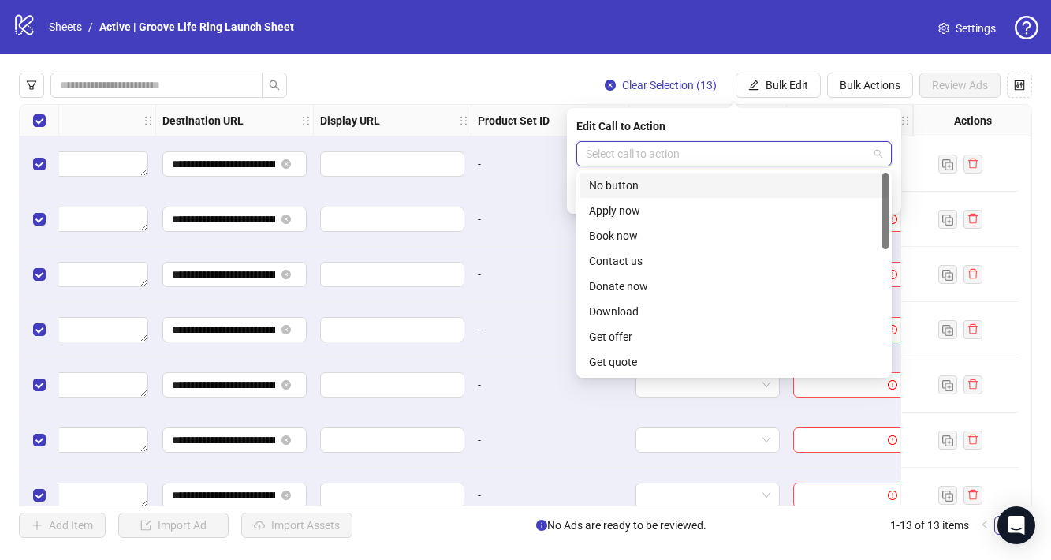
type input "*"
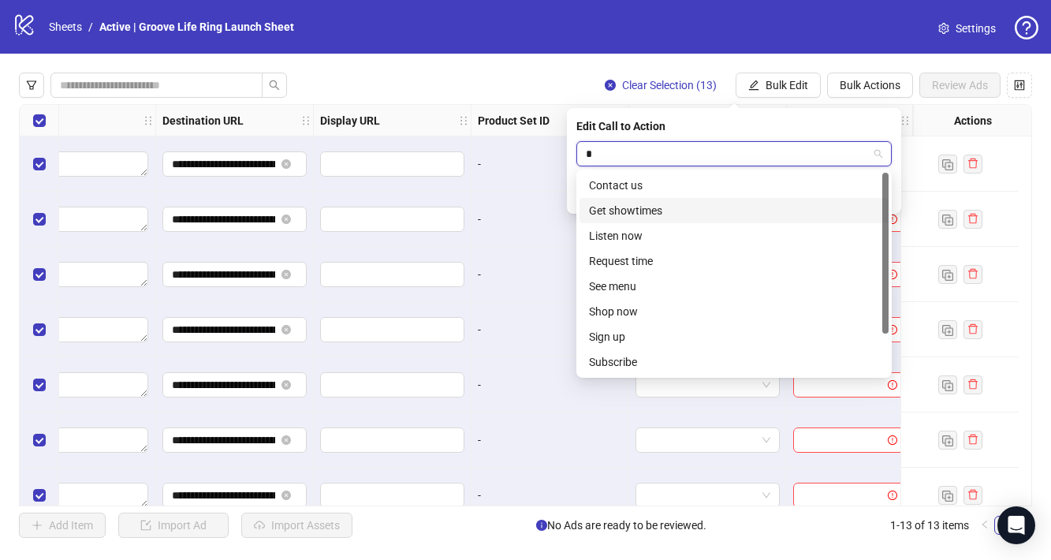
scroll to position [50, 0]
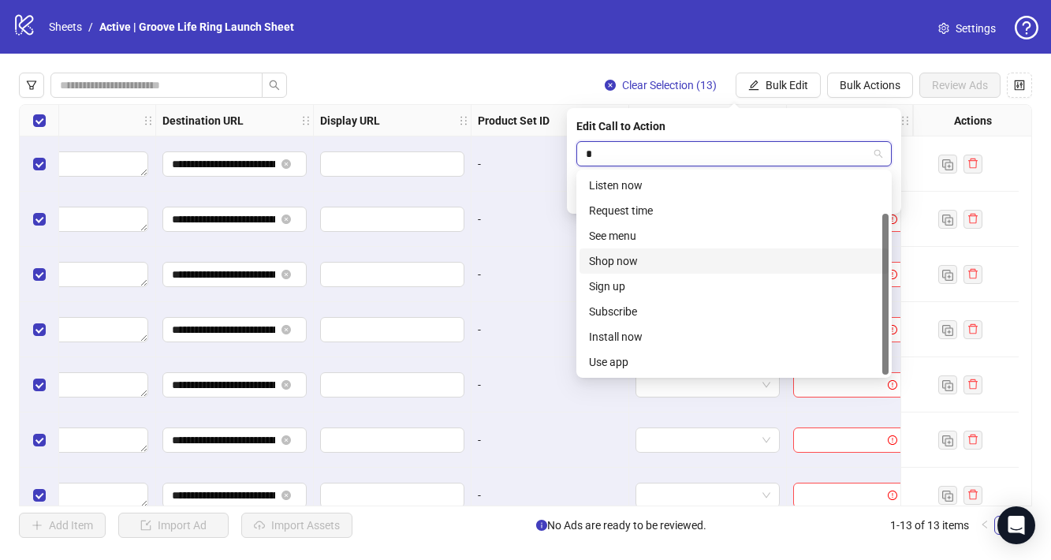
click at [705, 272] on div "Shop now" at bounding box center [733, 260] width 309 height 25
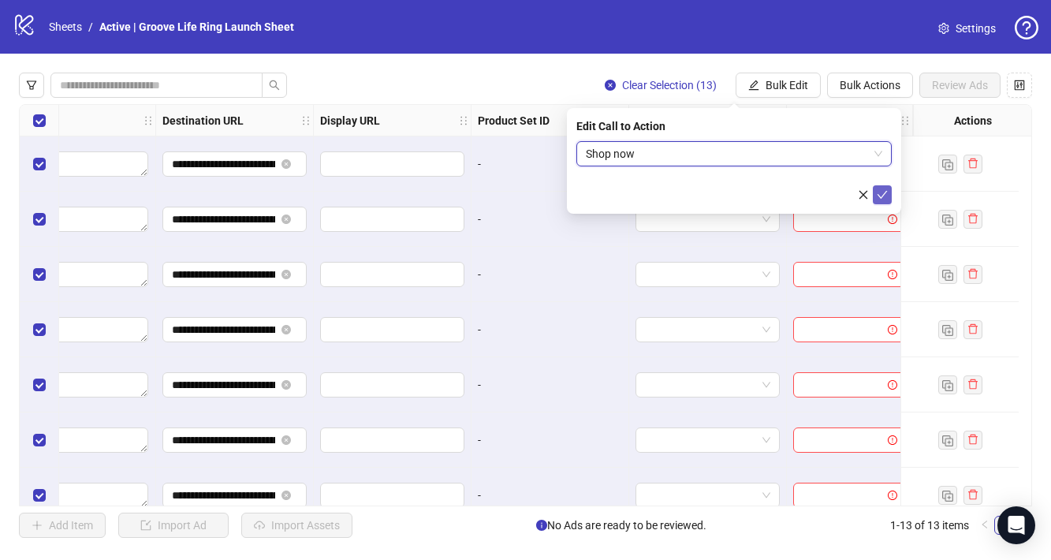
click at [884, 196] on icon "check" at bounding box center [881, 194] width 11 height 11
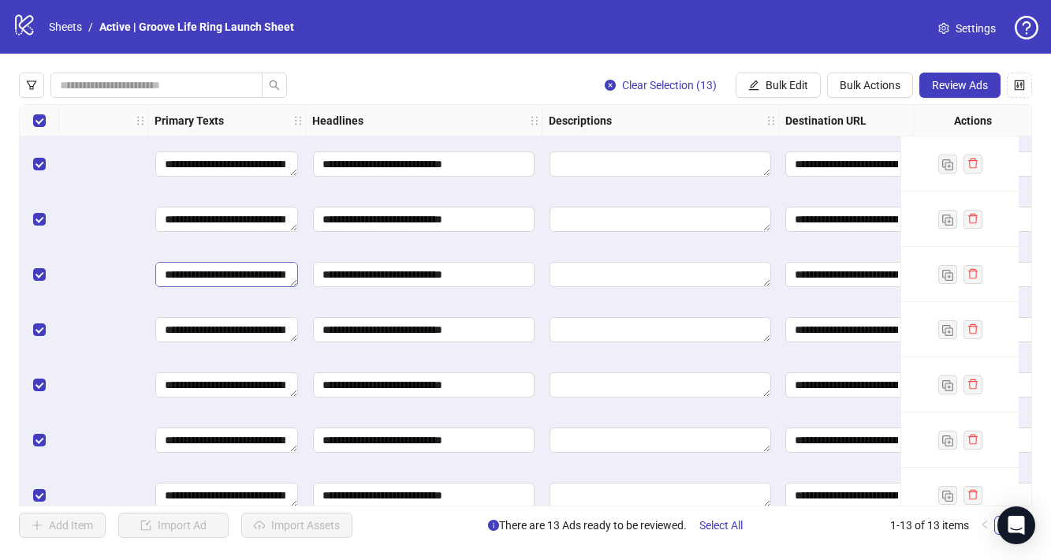
scroll to position [0, 805]
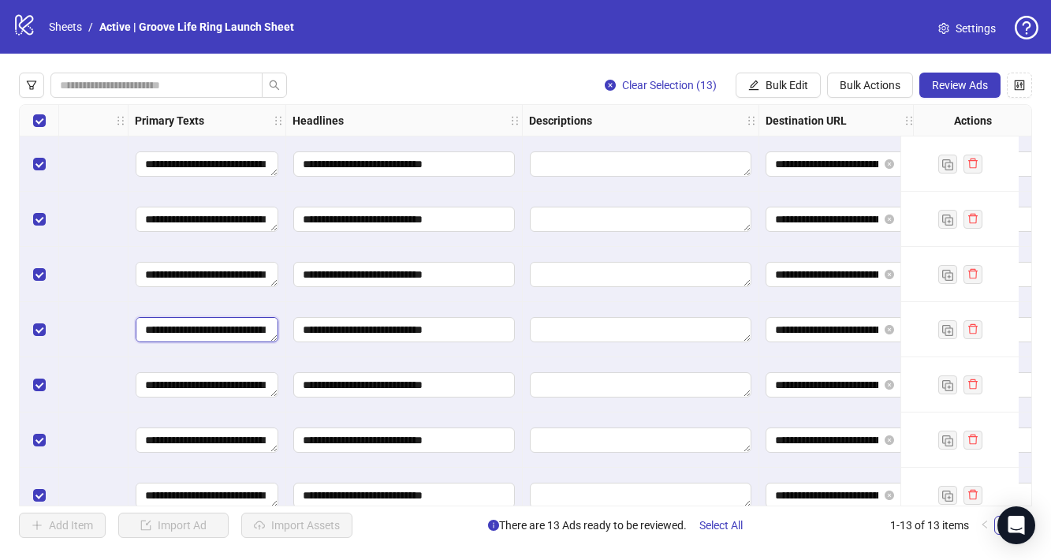
click at [248, 329] on textarea "**********" at bounding box center [207, 329] width 143 height 25
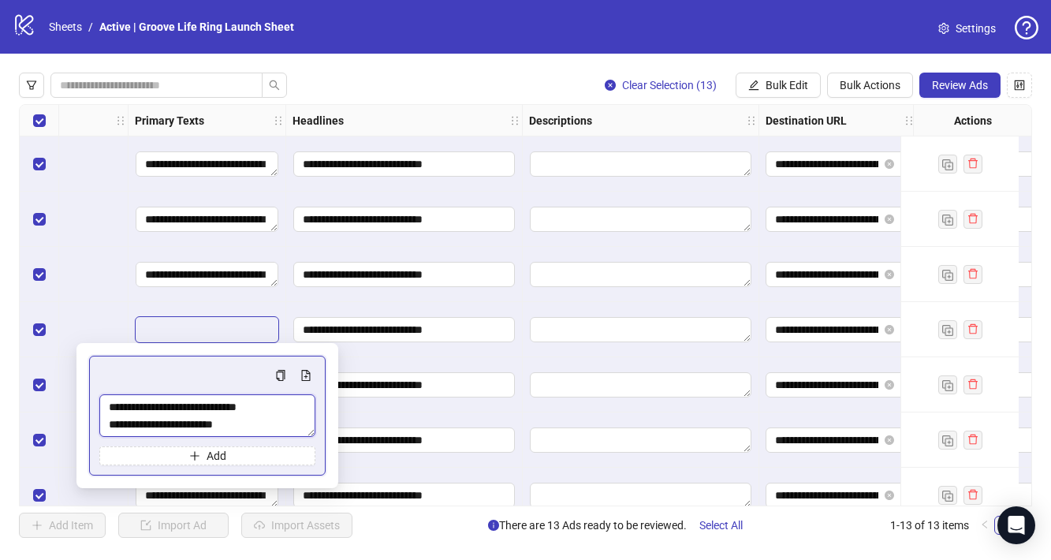
click at [279, 428] on textarea "**********" at bounding box center [207, 415] width 216 height 43
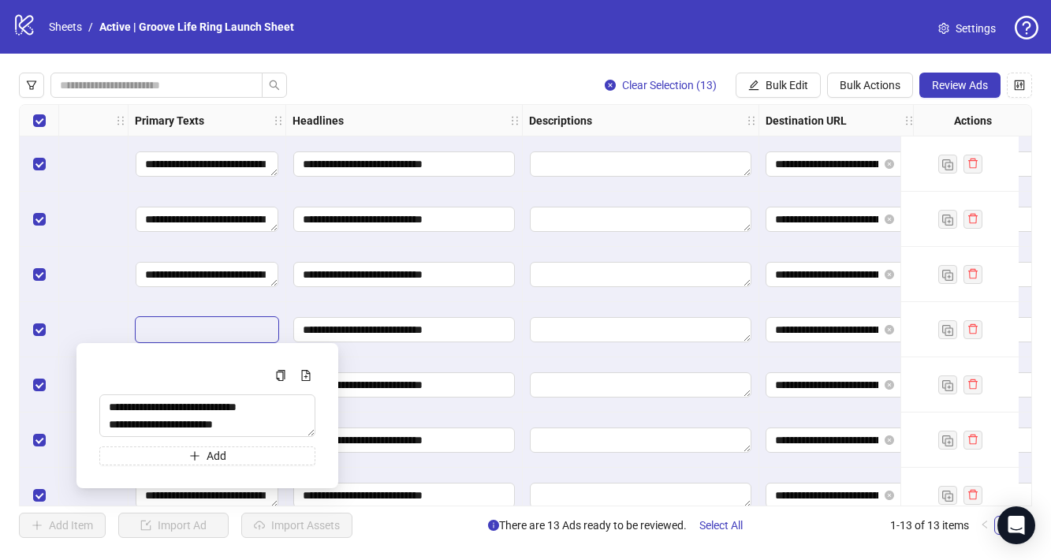
click at [549, 87] on div "Clear Selection (13) Bulk Edit Bulk Actions Review Ads" at bounding box center [525, 85] width 1013 height 25
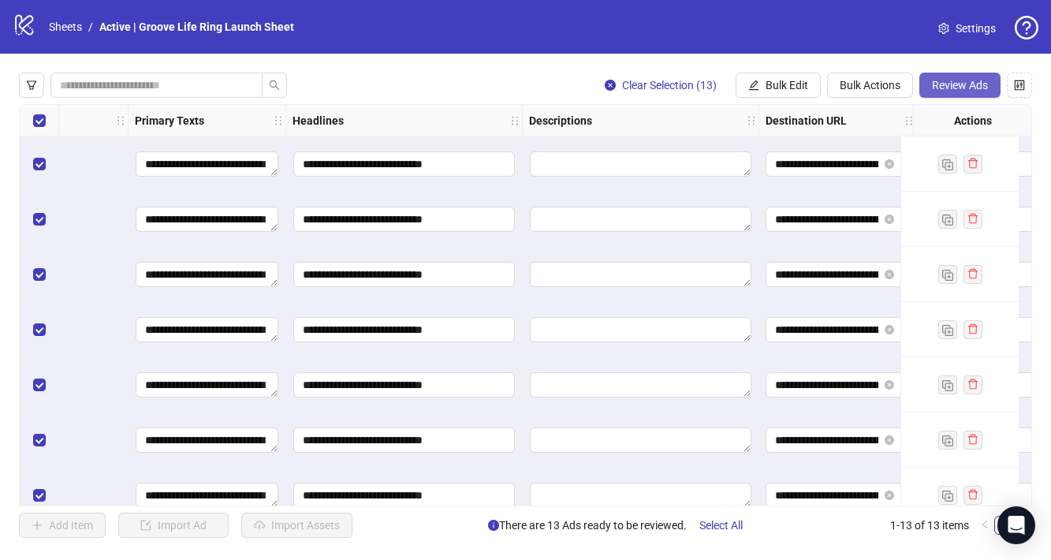
click at [949, 84] on span "Review Ads" at bounding box center [960, 85] width 56 height 13
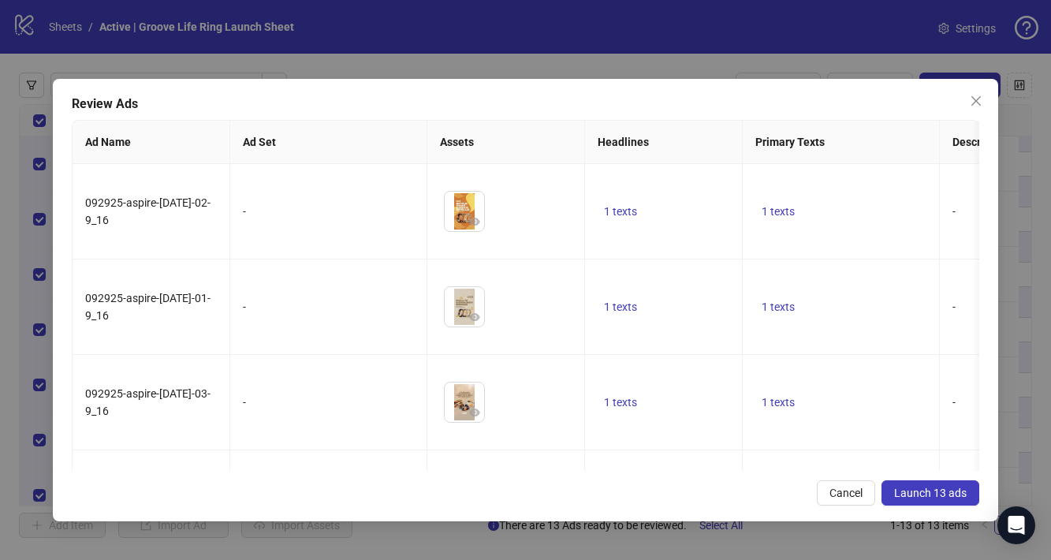
click at [954, 493] on span "Launch 13 ads" at bounding box center [930, 492] width 73 height 13
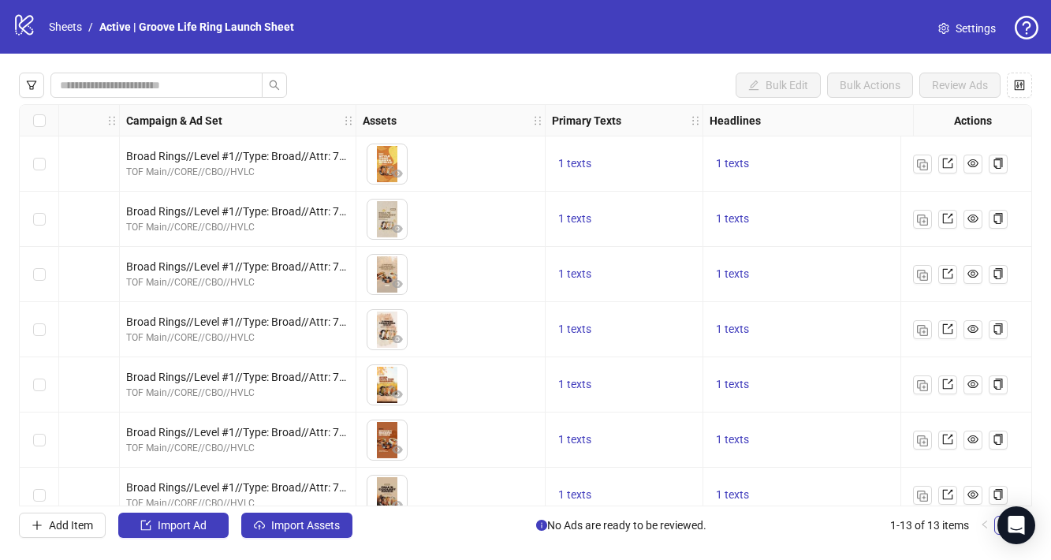
scroll to position [0, 0]
